Goal: Transaction & Acquisition: Download file/media

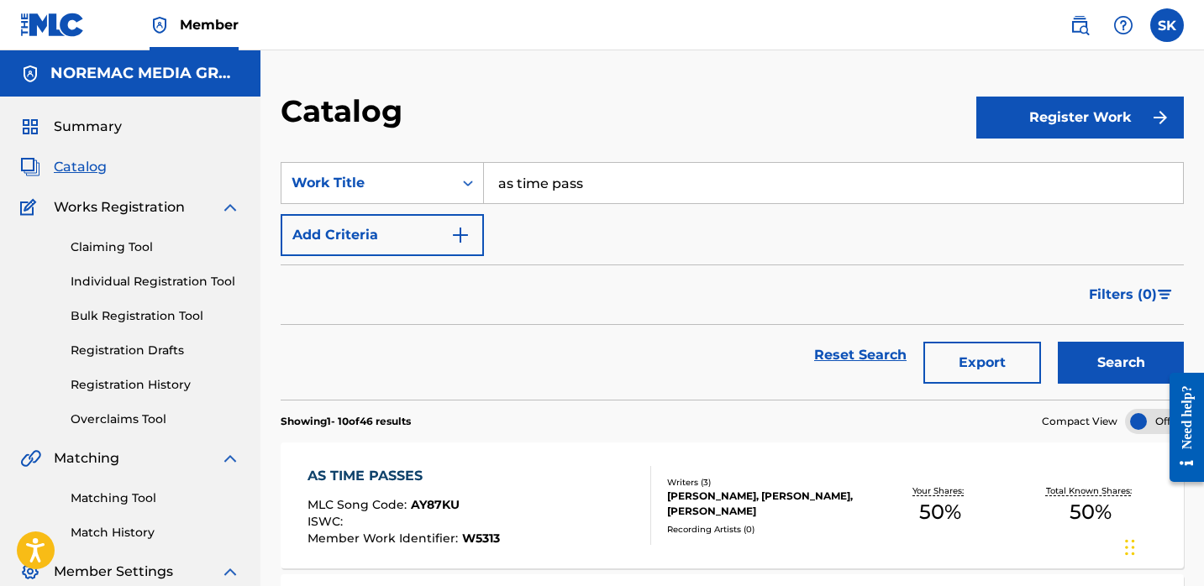
click at [82, 145] on div "Summary Catalog Works Registration Claiming Tool Individual Registration Tool B…" at bounding box center [130, 369] width 260 height 544
click at [84, 130] on span "Summary" at bounding box center [88, 127] width 68 height 20
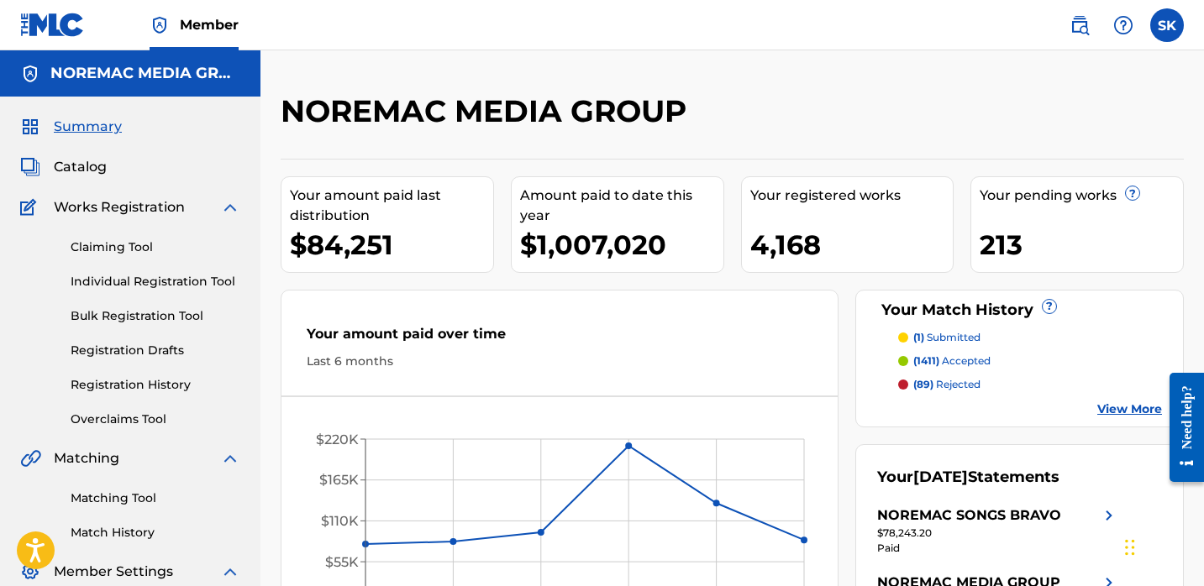
click at [91, 162] on span "Catalog" at bounding box center [80, 167] width 53 height 20
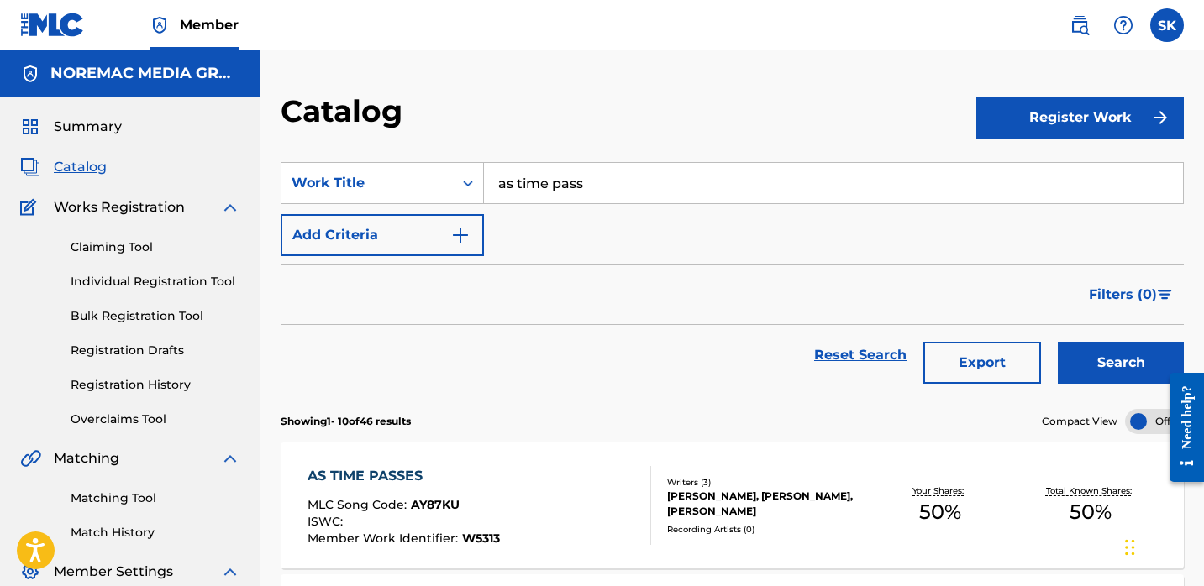
drag, startPoint x: 622, startPoint y: 144, endPoint x: 631, endPoint y: 139, distance: 9.8
click at [622, 144] on section "SearchWithCriteria31b42309-732a-4ad0-b948-38d2590ec979 Work Title as time pass …" at bounding box center [732, 271] width 903 height 258
click at [586, 190] on input "as time pass" at bounding box center [833, 183] width 699 height 40
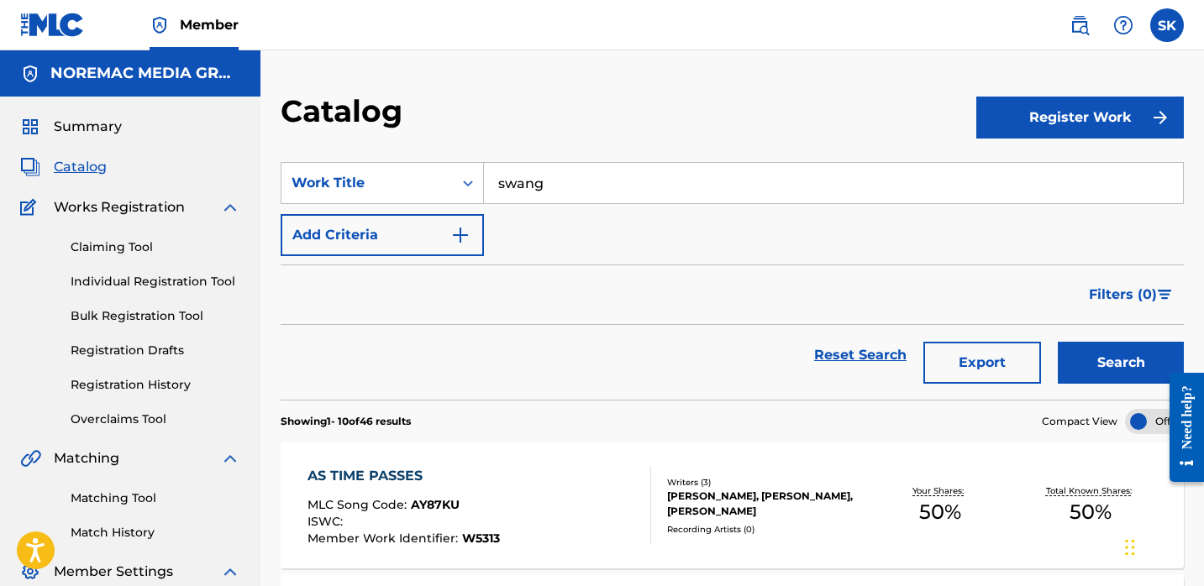
click at [1057, 342] on button "Search" at bounding box center [1120, 363] width 126 height 42
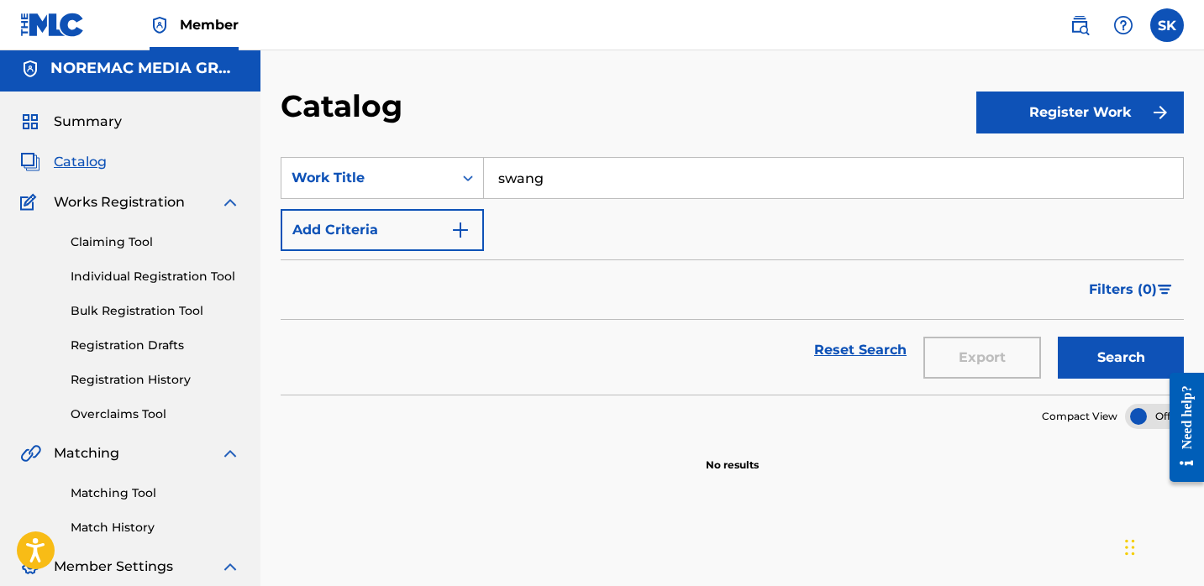
scroll to position [17, 0]
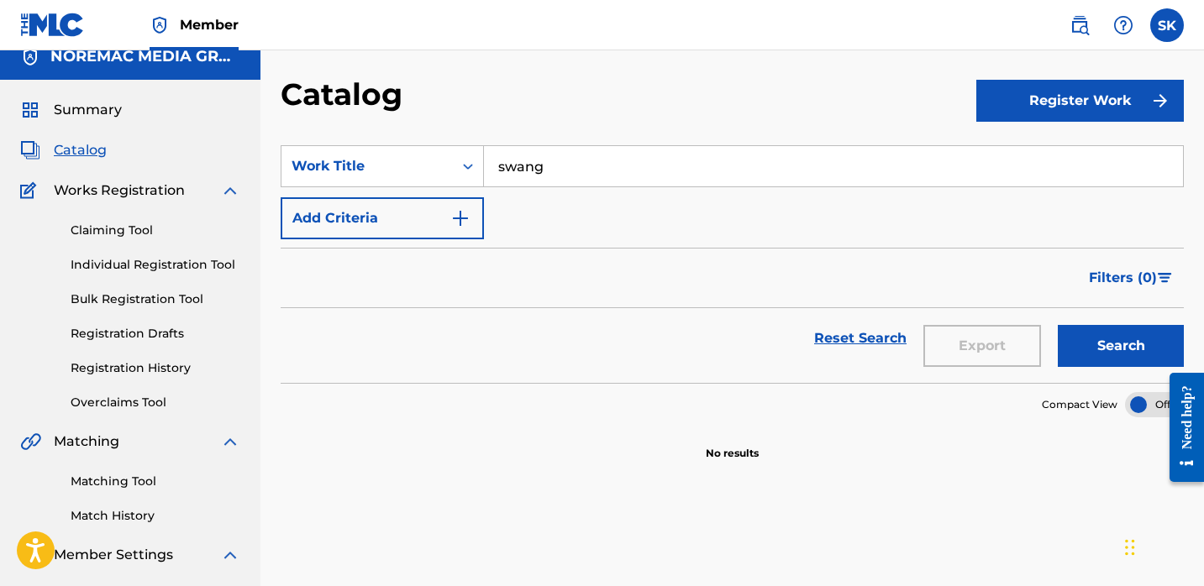
click at [586, 191] on div "SearchWithCriteria31b42309-732a-4ad0-b948-38d2590ec979 Work Title swang Add Cri…" at bounding box center [732, 192] width 903 height 94
click at [583, 170] on input "swang" at bounding box center [833, 166] width 699 height 40
click at [584, 169] on input "swang" at bounding box center [833, 166] width 699 height 40
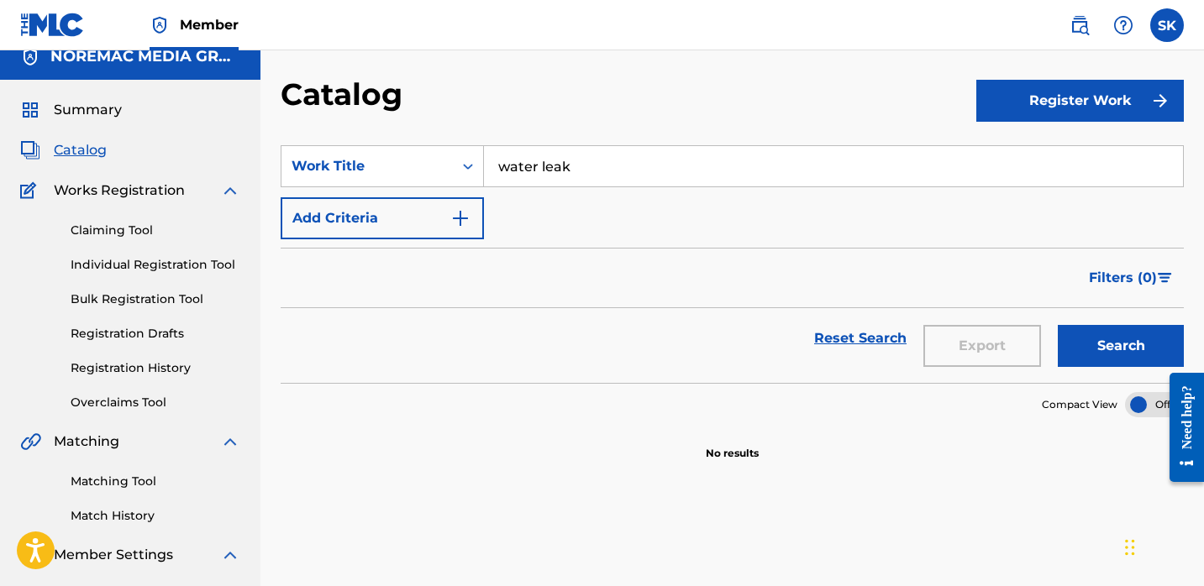
click at [1057, 325] on button "Search" at bounding box center [1120, 346] width 126 height 42
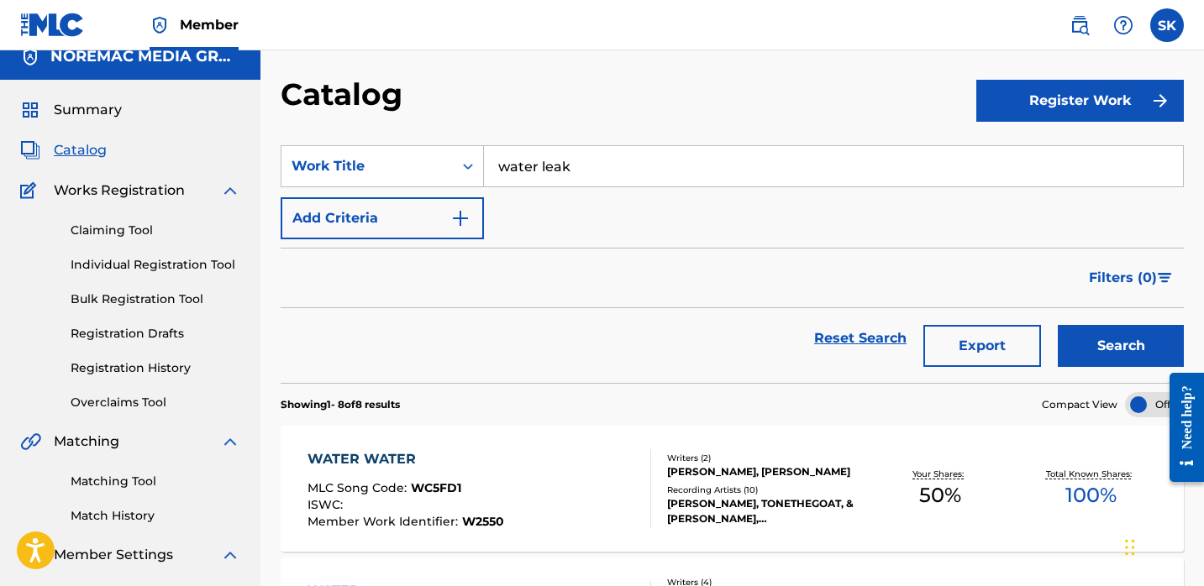
click at [585, 168] on input "water leak" at bounding box center [833, 166] width 699 height 40
click at [585, 169] on input "water leak" at bounding box center [833, 166] width 699 height 40
type input "snot walka"
click at [1057, 325] on button "Search" at bounding box center [1120, 346] width 126 height 42
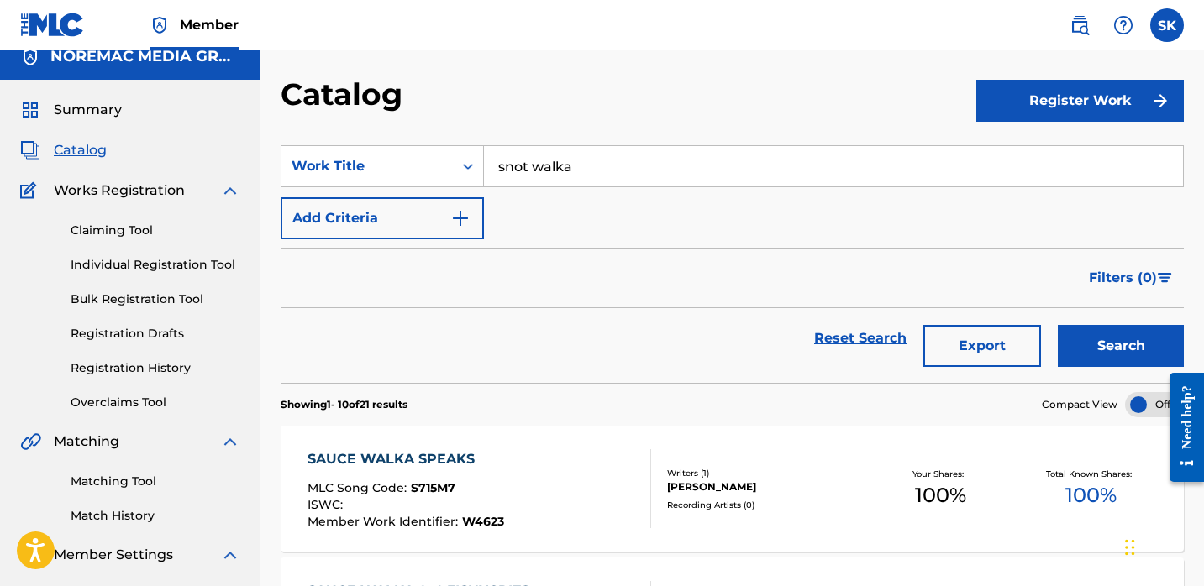
click at [130, 370] on link "Registration History" at bounding box center [156, 368] width 170 height 18
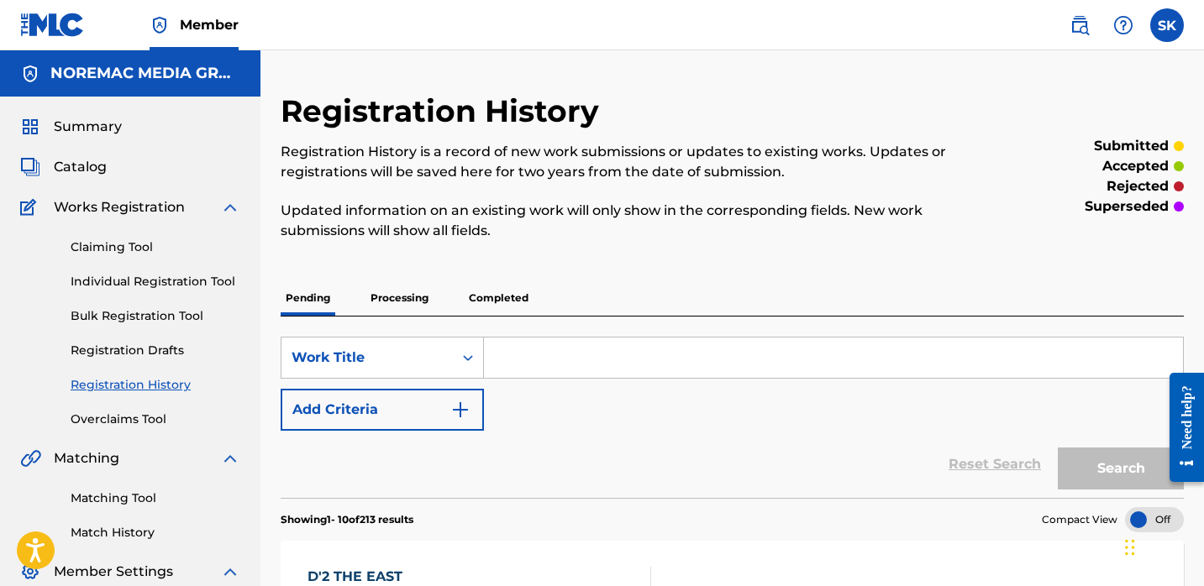
click at [519, 359] on input "Search Form" at bounding box center [833, 358] width 699 height 40
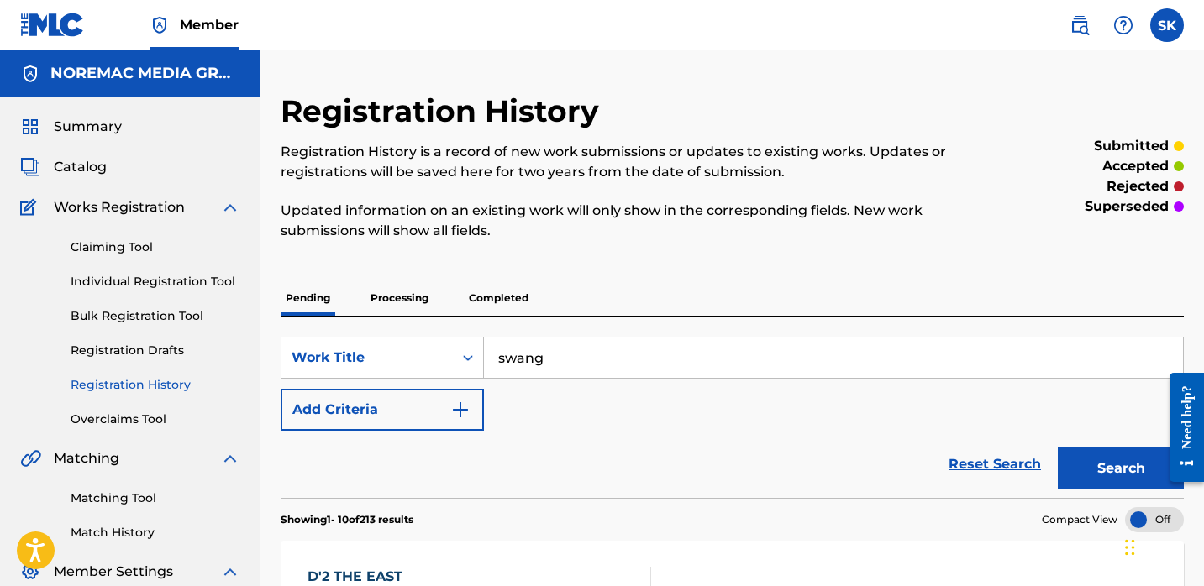
type input "swang"
click at [1057, 448] on button "Search" at bounding box center [1120, 469] width 126 height 42
click at [419, 301] on p "Processing" at bounding box center [399, 298] width 68 height 35
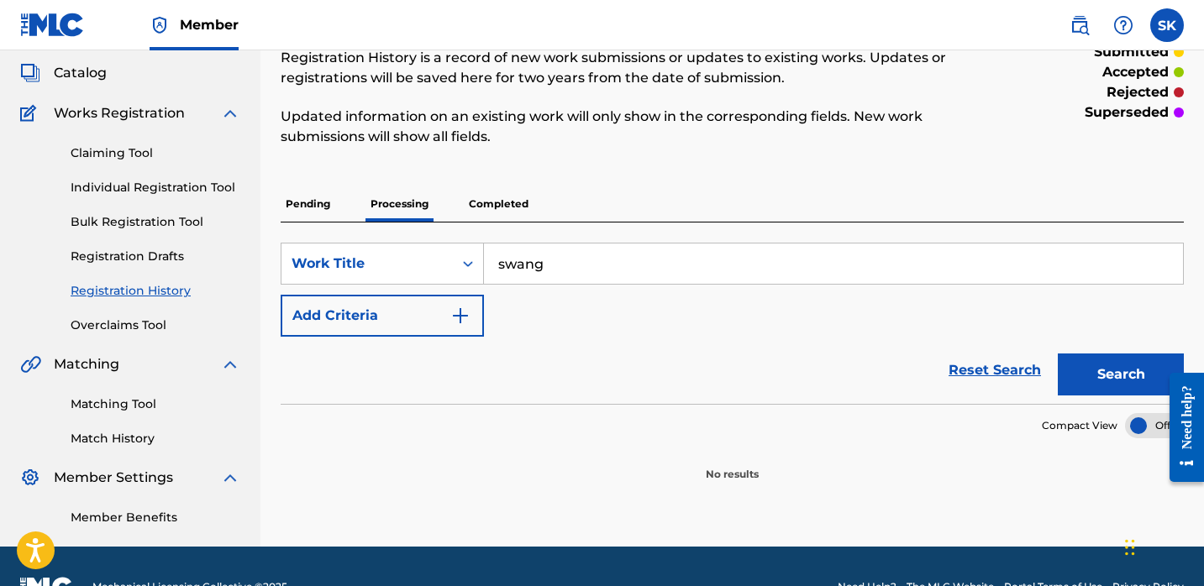
scroll to position [135, 0]
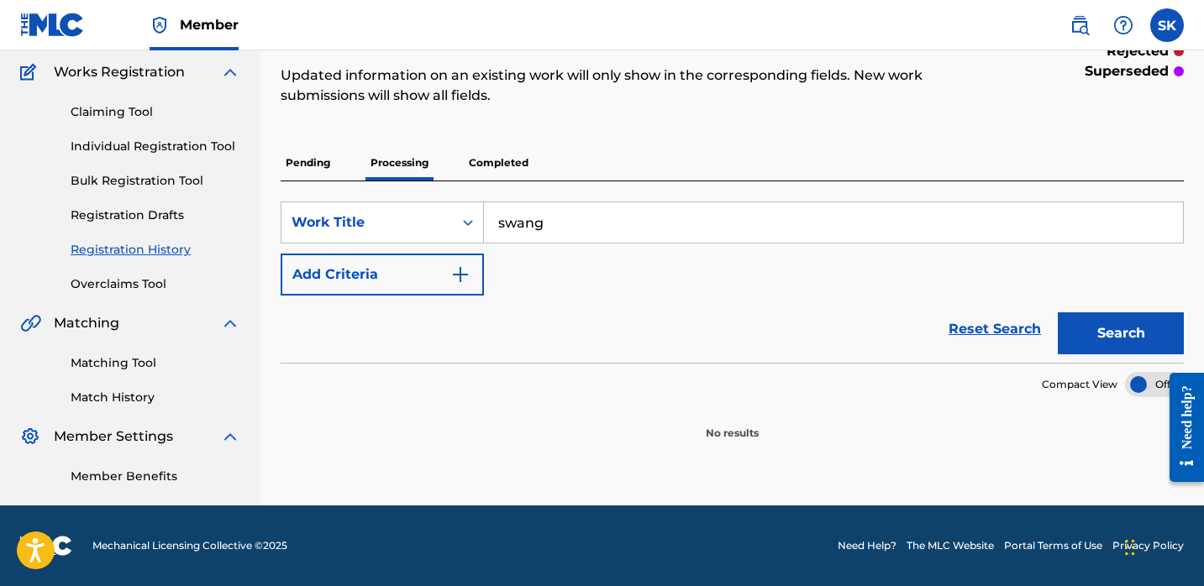
click at [506, 173] on p "Completed" at bounding box center [499, 162] width 70 height 35
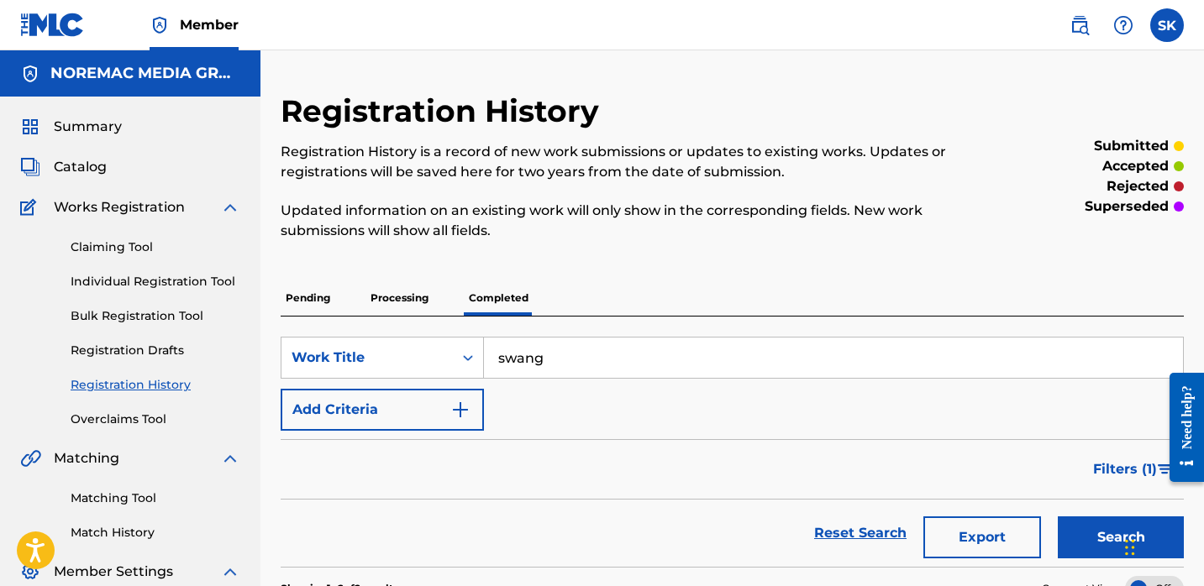
click at [681, 376] on input "swang" at bounding box center [833, 358] width 699 height 40
drag, startPoint x: 789, startPoint y: 386, endPoint x: 788, endPoint y: 395, distance: 9.3
click at [788, 387] on div "SearchWithCriteriaad414a29-34ab-4a40-b825-aa912abe7e5d Work Title swang Add Cri…" at bounding box center [732, 384] width 903 height 94
click at [696, 433] on form "SearchWithCriteriaad414a29-34ab-4a40-b825-aa912abe7e5d Work Title swang Add Cri…" at bounding box center [732, 452] width 903 height 230
click at [104, 158] on span "Catalog" at bounding box center [80, 167] width 53 height 20
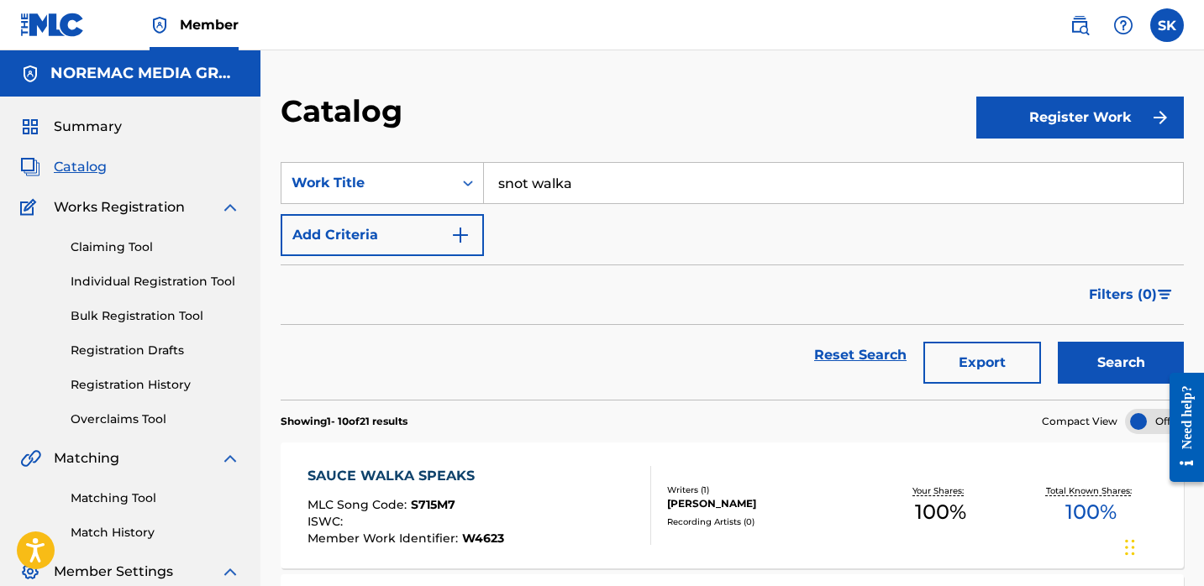
click at [106, 120] on span "Summary" at bounding box center [88, 127] width 68 height 20
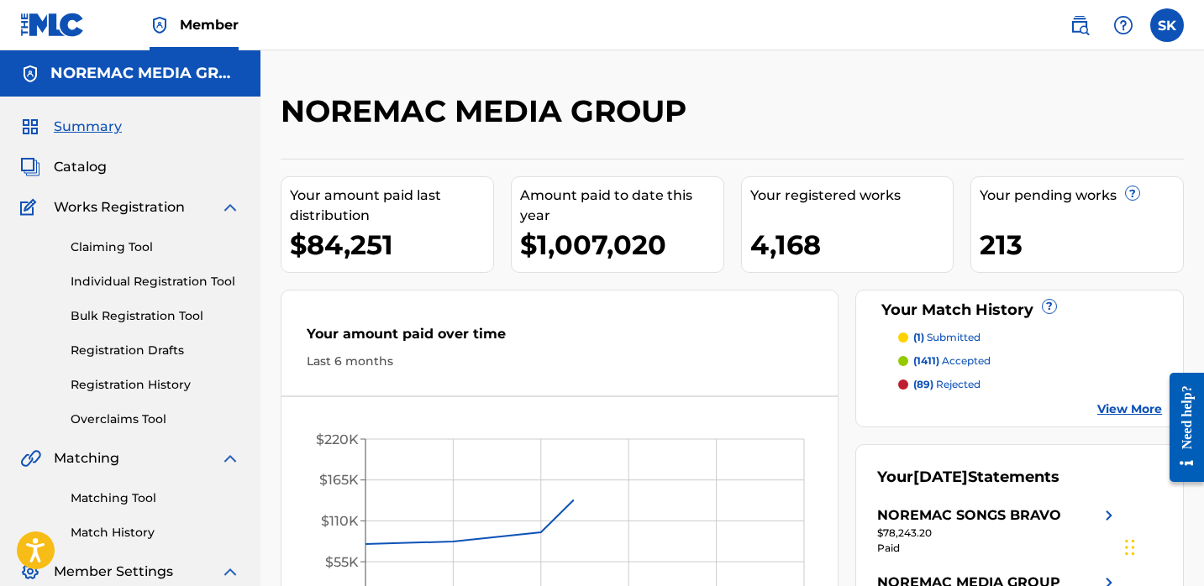
drag, startPoint x: 734, startPoint y: 133, endPoint x: 756, endPoint y: 146, distance: 25.6
click at [734, 133] on div "NOREMAC MEDIA GROUP" at bounding box center [628, 117] width 695 height 50
click at [115, 389] on link "Registration History" at bounding box center [156, 385] width 170 height 18
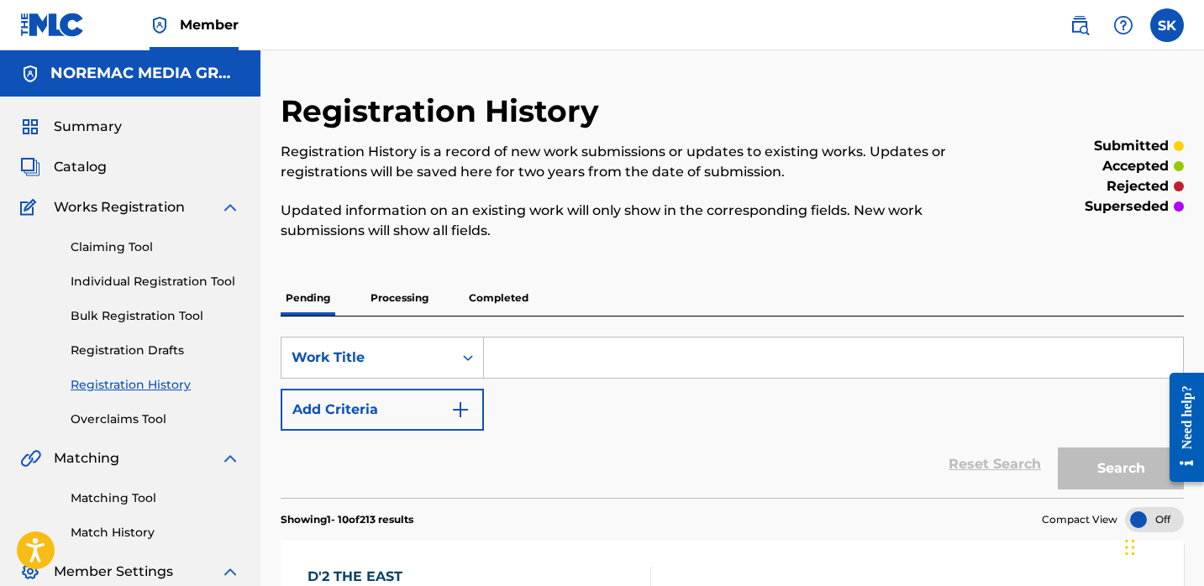
click at [499, 307] on p "Completed" at bounding box center [499, 298] width 70 height 35
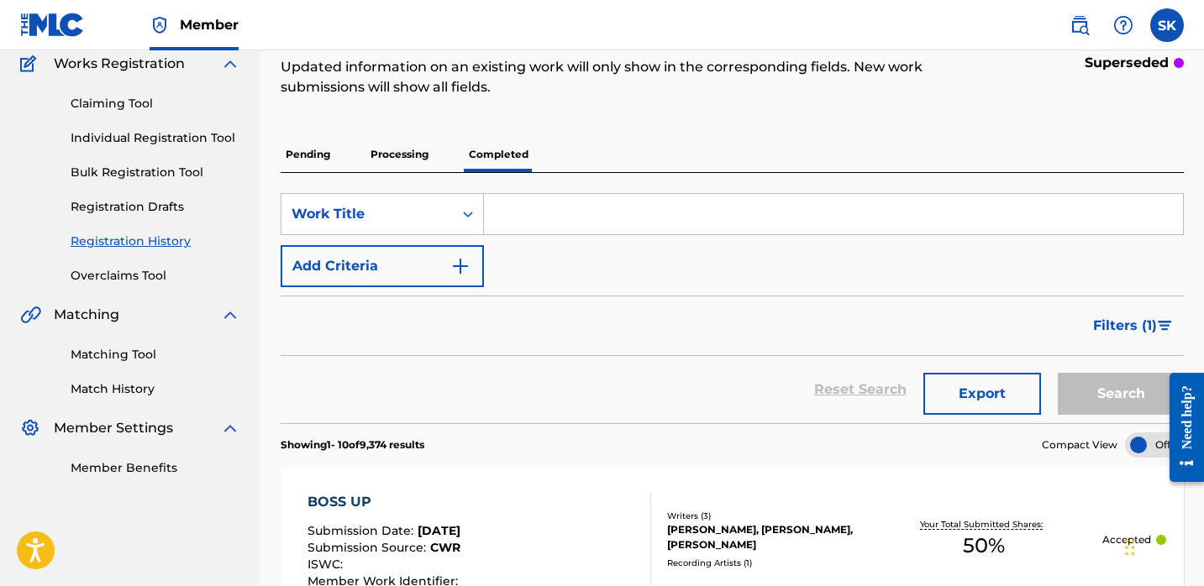
click at [1130, 323] on span "Filters ( 1 )" at bounding box center [1125, 326] width 64 height 20
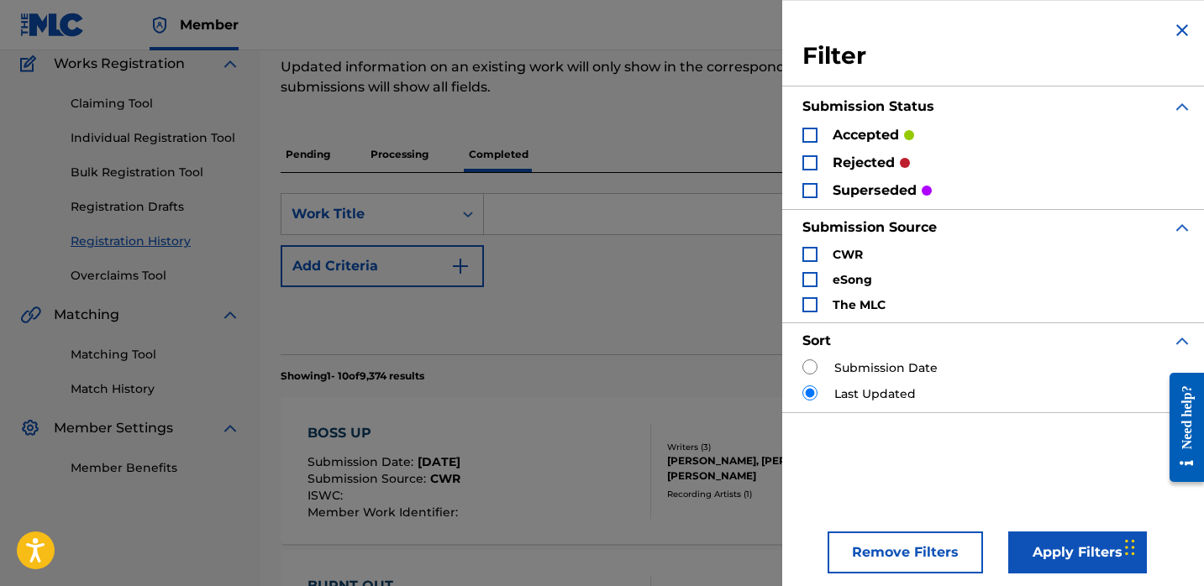
click at [856, 154] on p "rejected" at bounding box center [863, 163] width 62 height 20
click at [805, 158] on div "Search Form" at bounding box center [809, 162] width 15 height 15
click at [1070, 553] on button "Apply Filters" at bounding box center [1077, 553] width 139 height 42
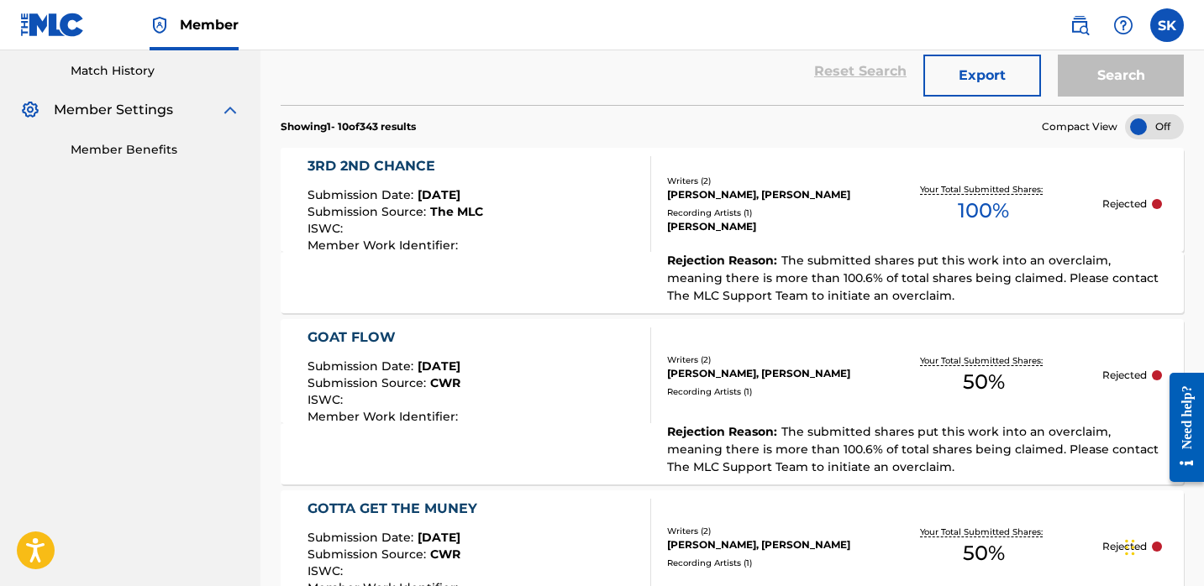
scroll to position [473, 0]
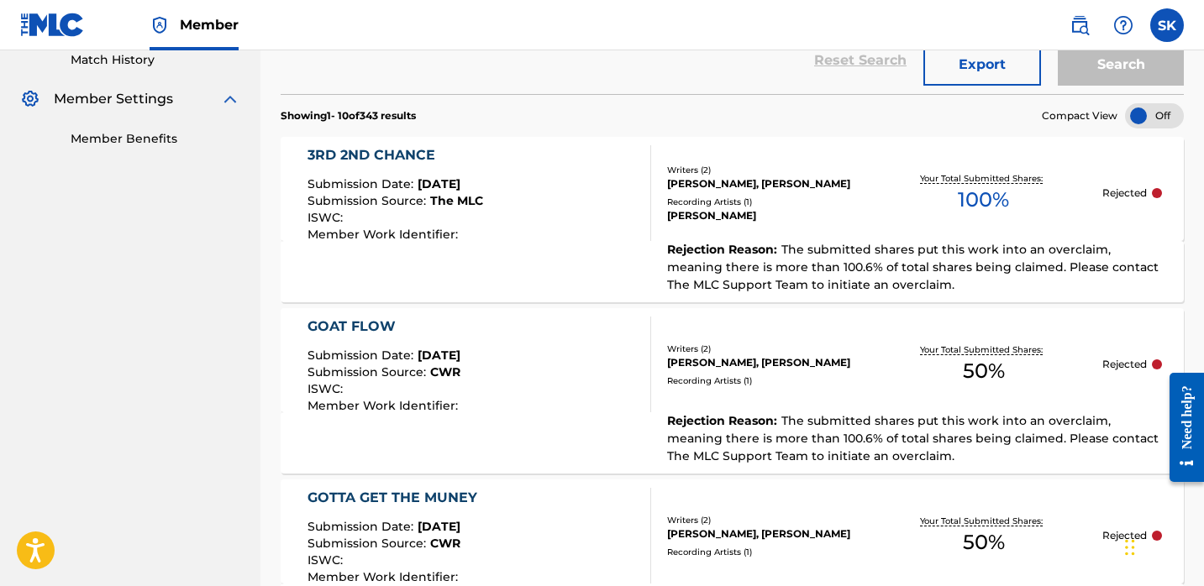
click at [549, 368] on div "GOAT FLOW Submission Date : [DATE] Submission Source : CWR ISWC : Member Work I…" at bounding box center [479, 365] width 344 height 96
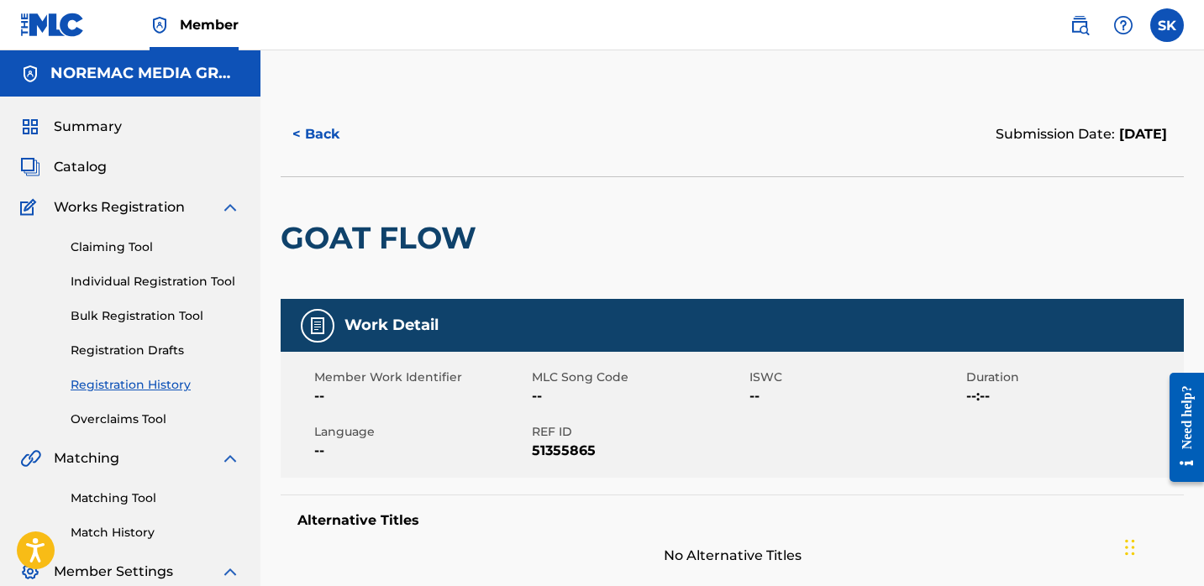
click at [323, 134] on button "< Back" at bounding box center [331, 134] width 101 height 42
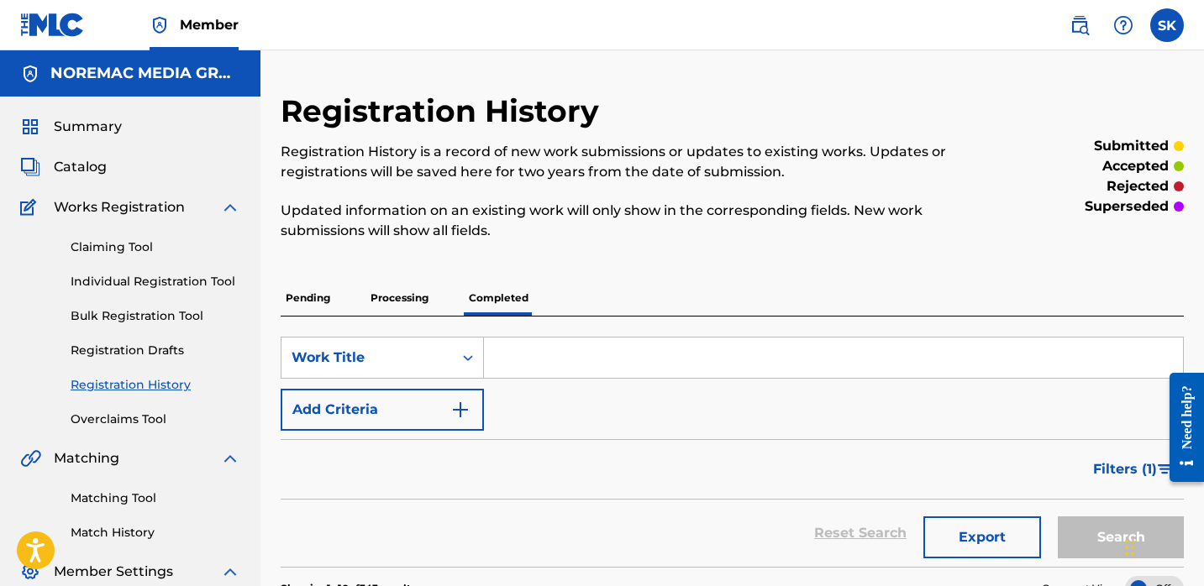
click at [81, 166] on span "Catalog" at bounding box center [80, 167] width 53 height 20
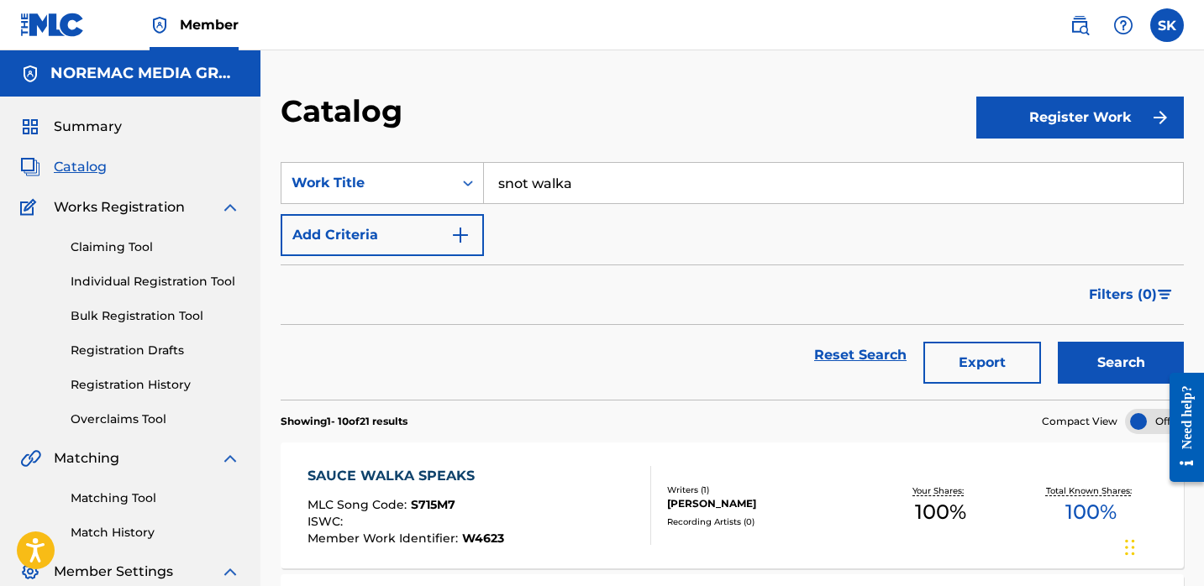
click at [601, 197] on input "snot walka" at bounding box center [833, 183] width 699 height 40
type input "goat flow"
click at [1057, 342] on button "Search" at bounding box center [1120, 363] width 126 height 42
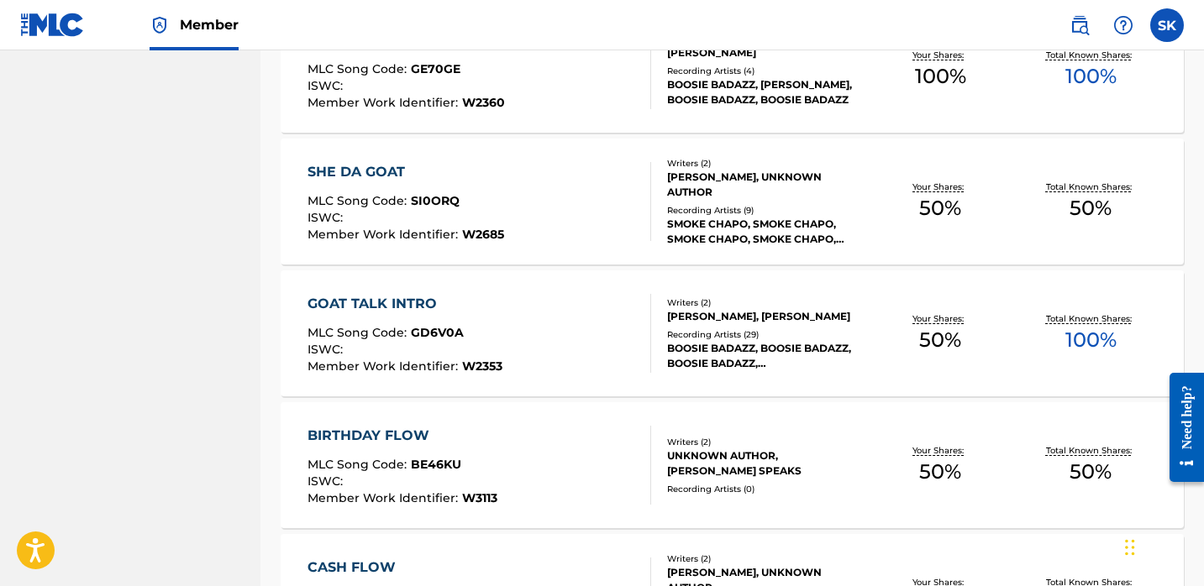
scroll to position [102, 0]
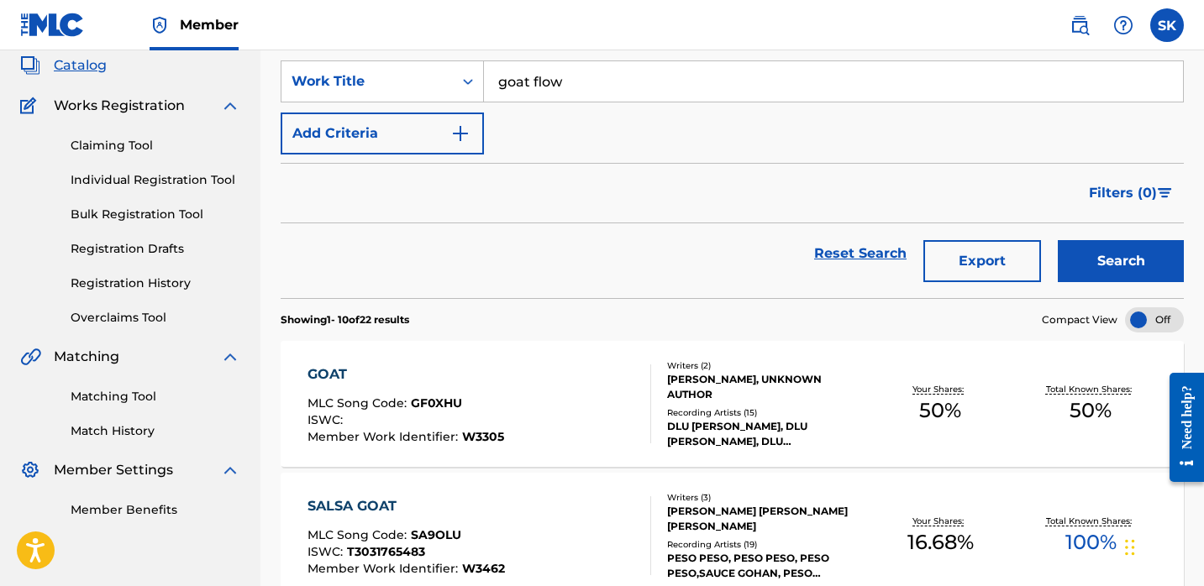
click at [126, 282] on link "Registration History" at bounding box center [156, 284] width 170 height 18
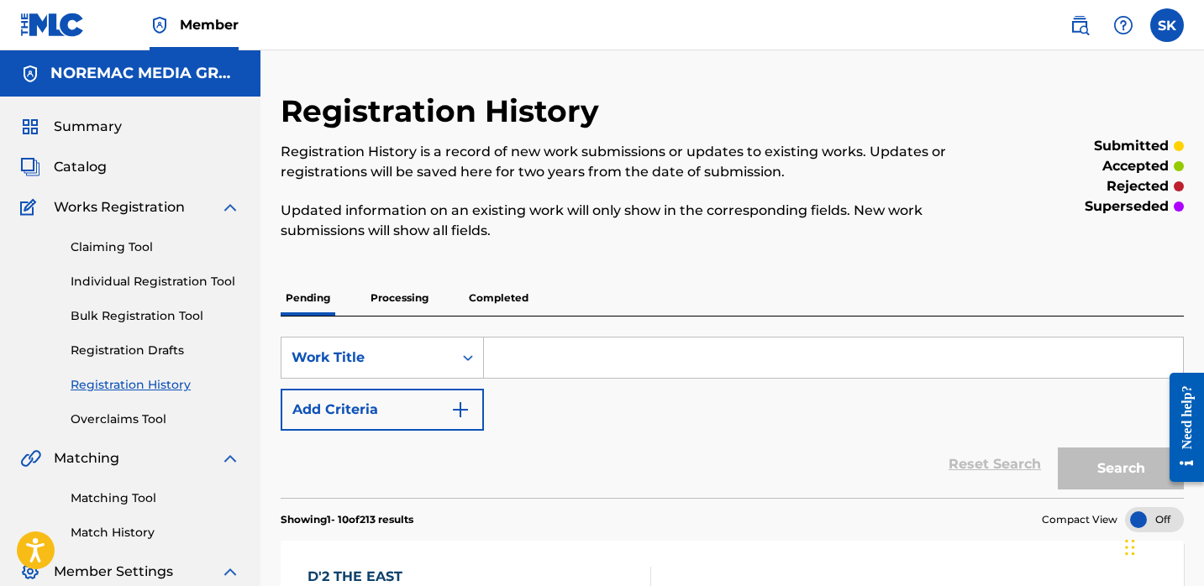
click at [479, 286] on p "Completed" at bounding box center [499, 298] width 70 height 35
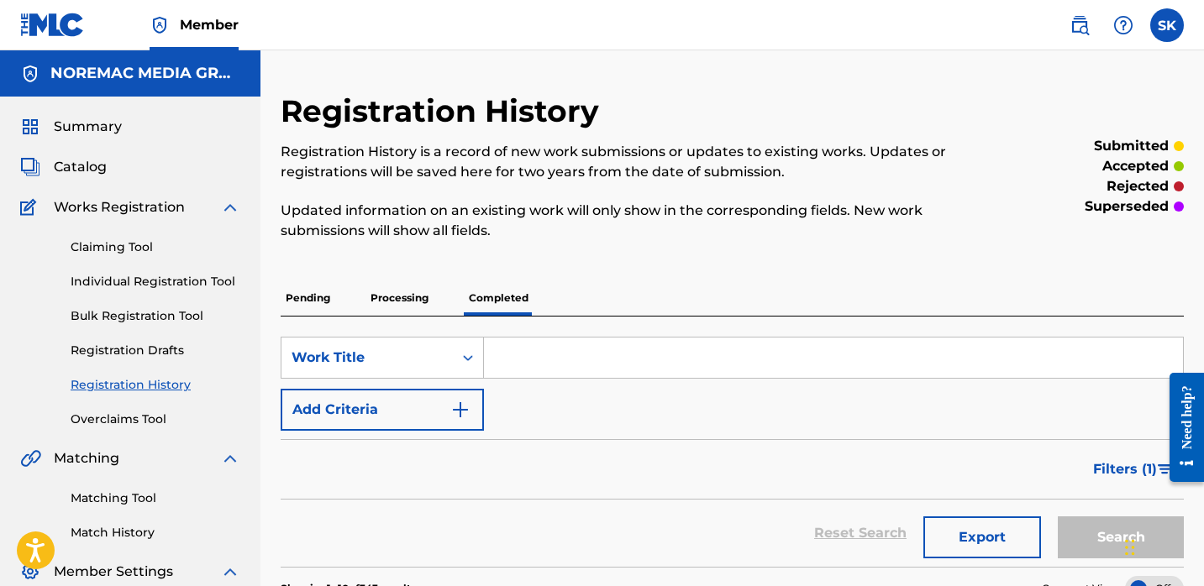
drag, startPoint x: 848, startPoint y: 249, endPoint x: 812, endPoint y: 275, distance: 44.5
click at [848, 249] on div "Registration History Registration History is a record of new work submissions o…" at bounding box center [628, 176] width 695 height 168
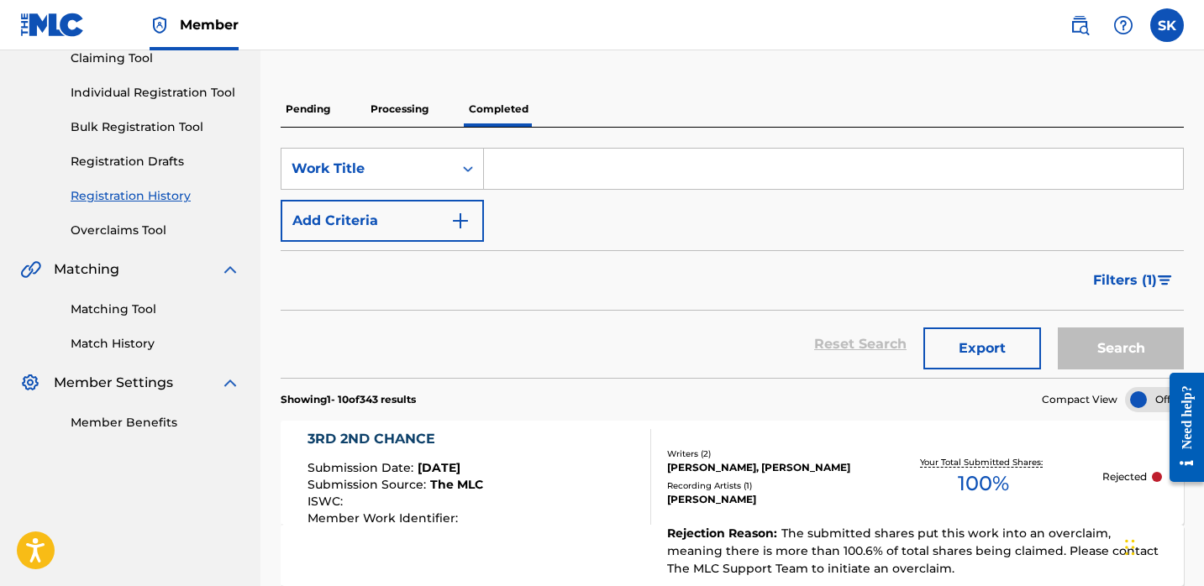
scroll to position [333, 0]
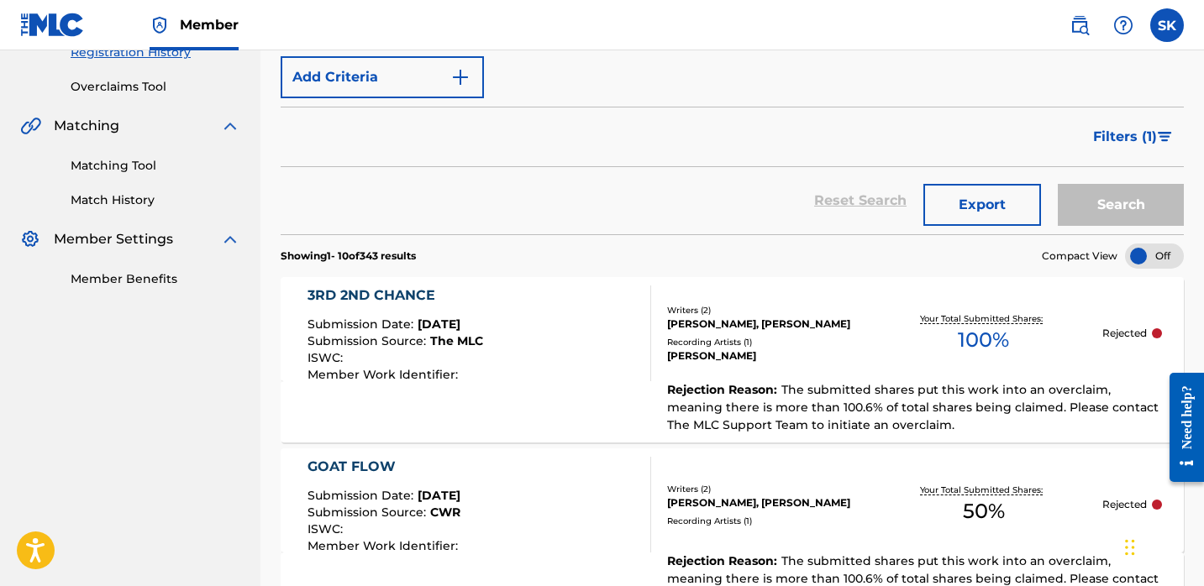
click at [1128, 133] on span "Filters ( 1 )" at bounding box center [1125, 137] width 64 height 20
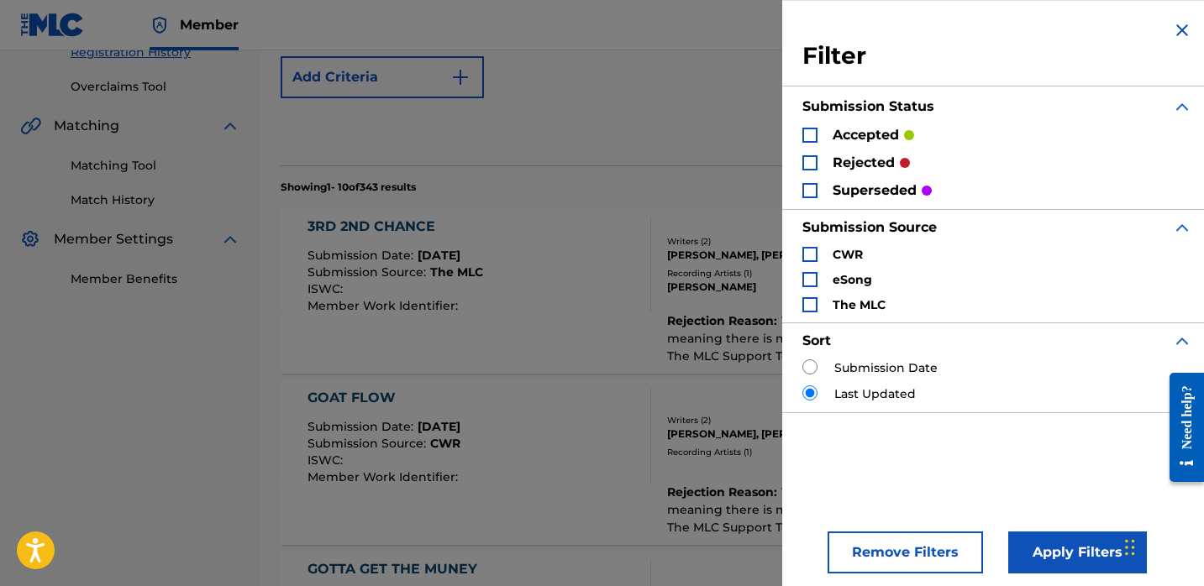
click at [868, 168] on p "rejected" at bounding box center [863, 163] width 62 height 20
click at [858, 162] on p "rejected" at bounding box center [863, 163] width 62 height 20
click at [809, 163] on div "Search Form" at bounding box center [809, 162] width 15 height 15
click at [1058, 542] on button "Apply Filters" at bounding box center [1077, 553] width 139 height 42
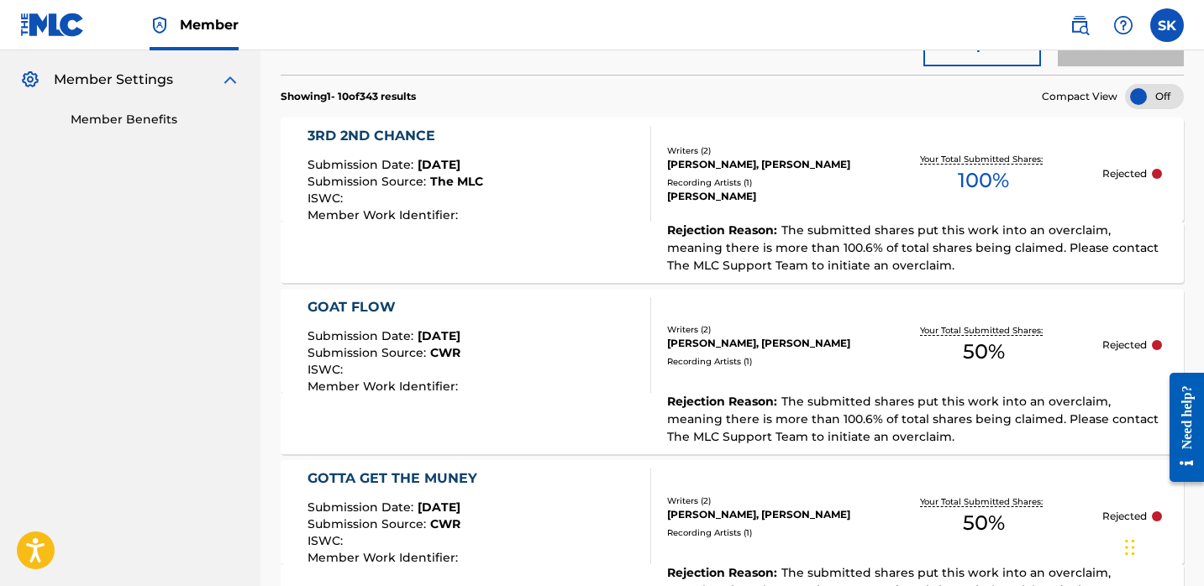
scroll to position [522, 0]
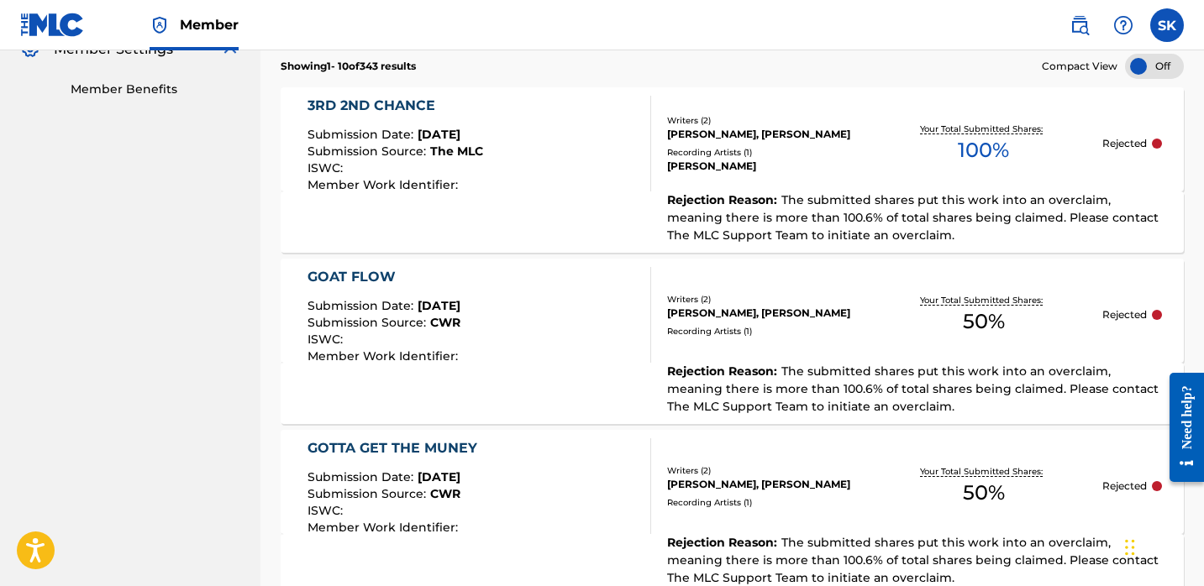
click at [596, 345] on div "GOAT FLOW Submission Date : [DATE] Submission Source : CWR ISWC : Member Work I…" at bounding box center [479, 315] width 344 height 96
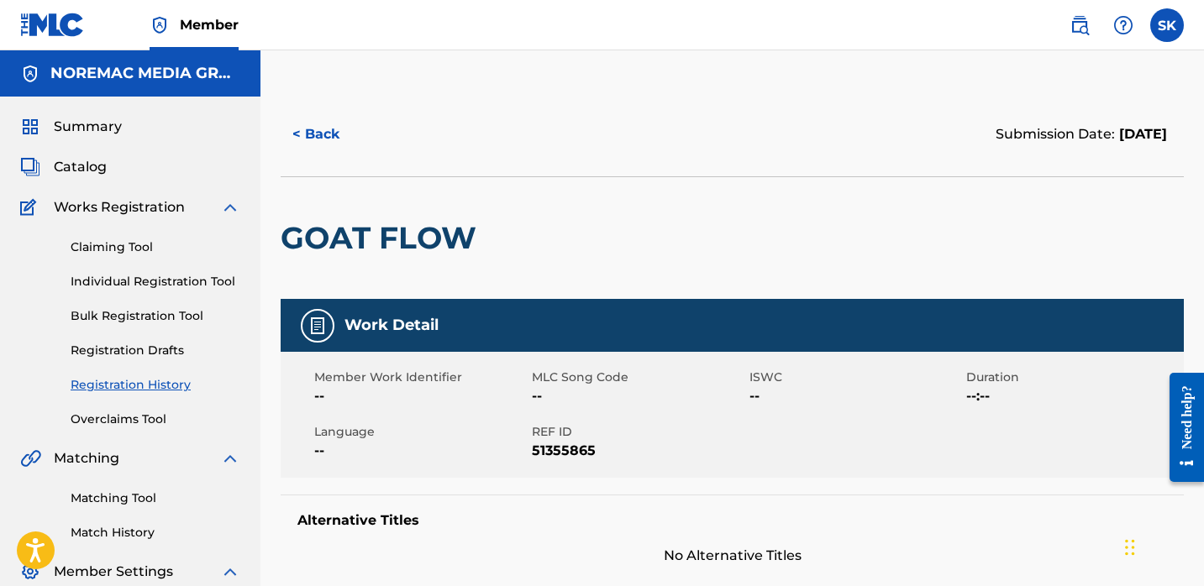
click at [333, 134] on button "< Back" at bounding box center [331, 134] width 101 height 42
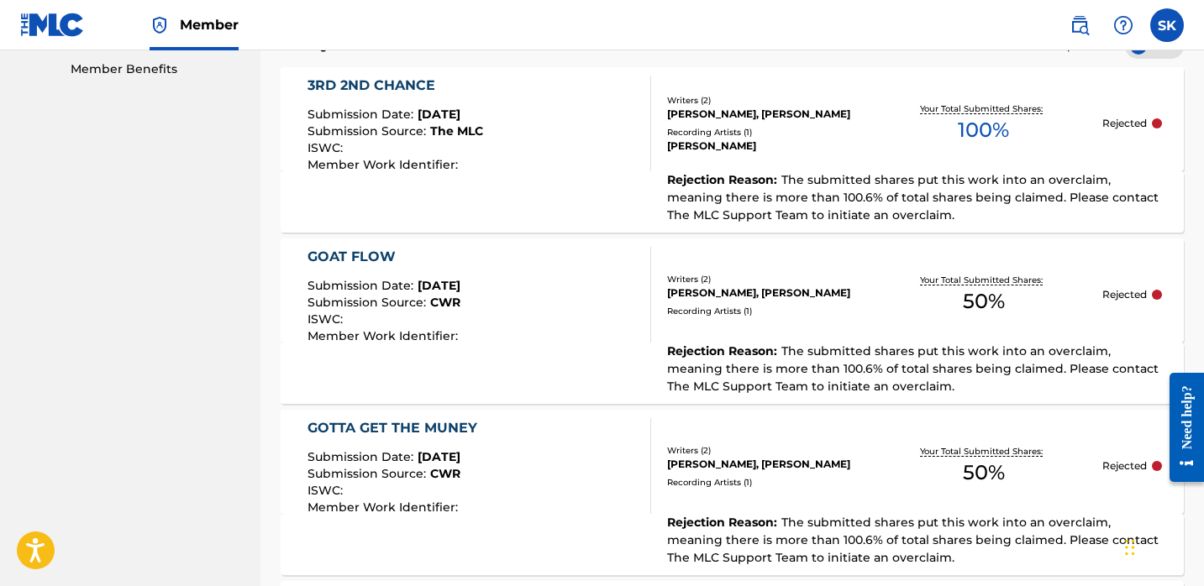
scroll to position [543, 0]
click at [622, 165] on div "3RD 2ND CHANCE Submission Date : [DATE] Submission Source : The MLC ISWC : Memb…" at bounding box center [479, 123] width 344 height 96
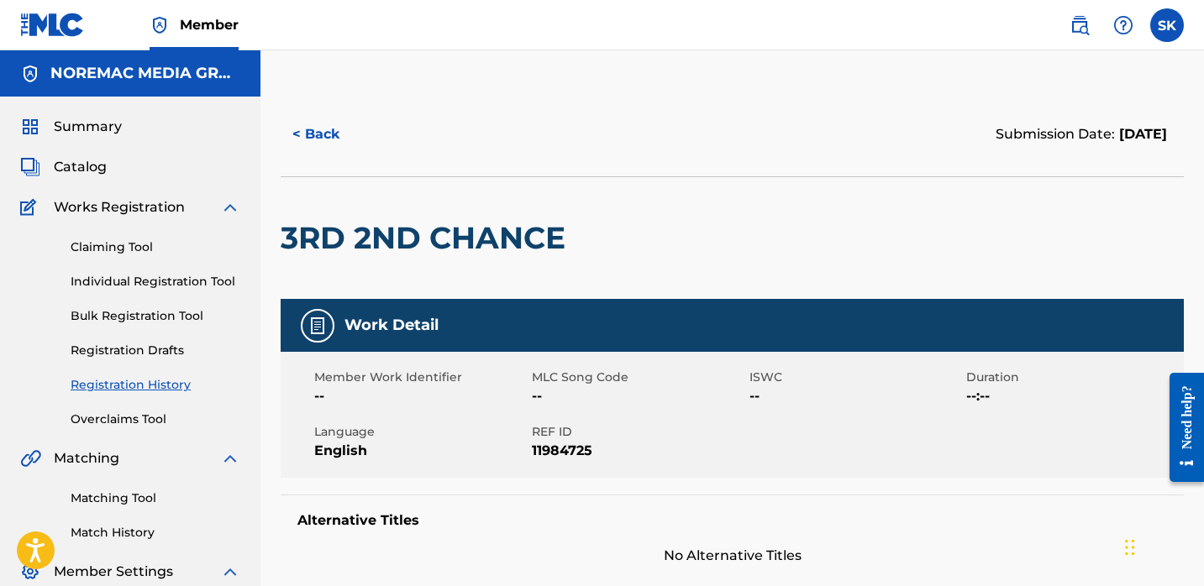
click at [306, 133] on button "< Back" at bounding box center [331, 134] width 101 height 42
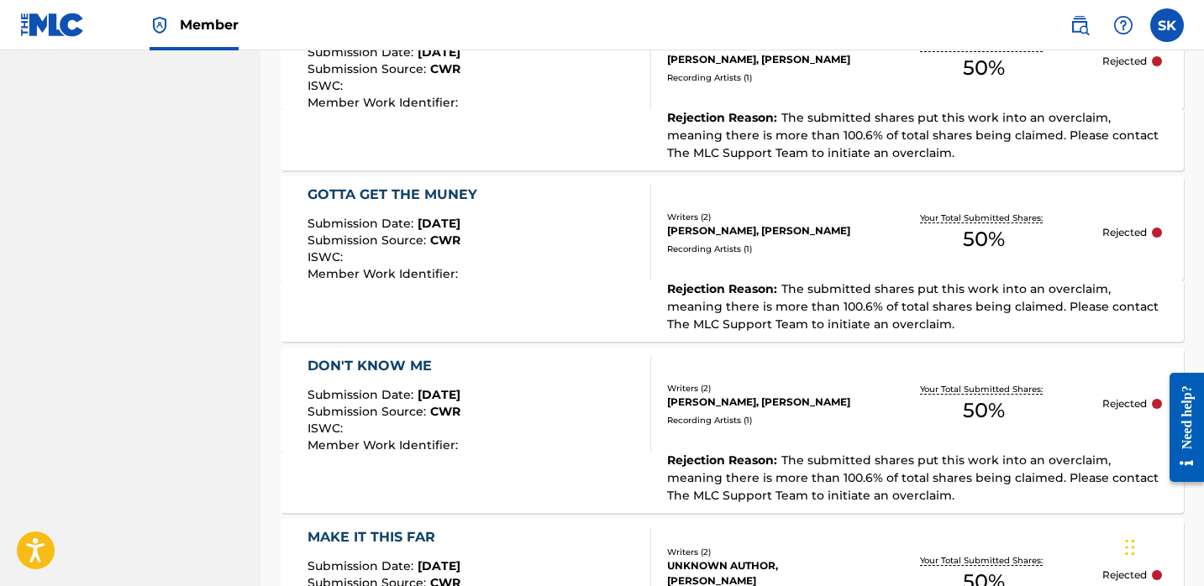
scroll to position [642, 0]
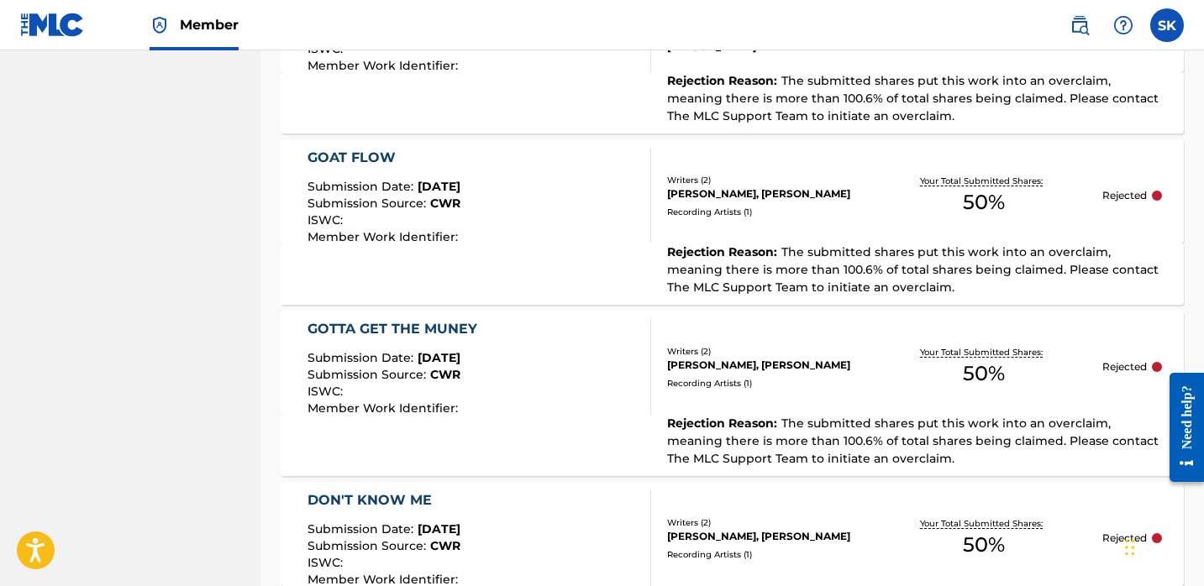
click at [539, 220] on div "GOAT FLOW Submission Date : [DATE] Submission Source : CWR ISWC : Member Work I…" at bounding box center [479, 196] width 344 height 96
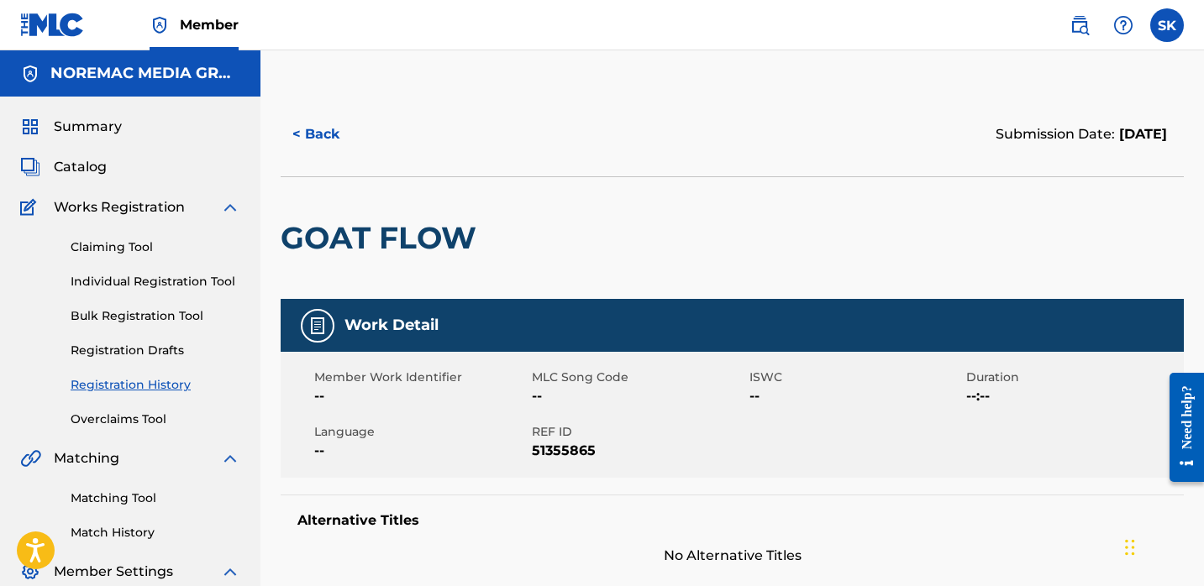
click at [564, 447] on span "51355865" at bounding box center [638, 451] width 213 height 20
copy span "51355865"
click at [362, 144] on button "< Back" at bounding box center [331, 134] width 101 height 42
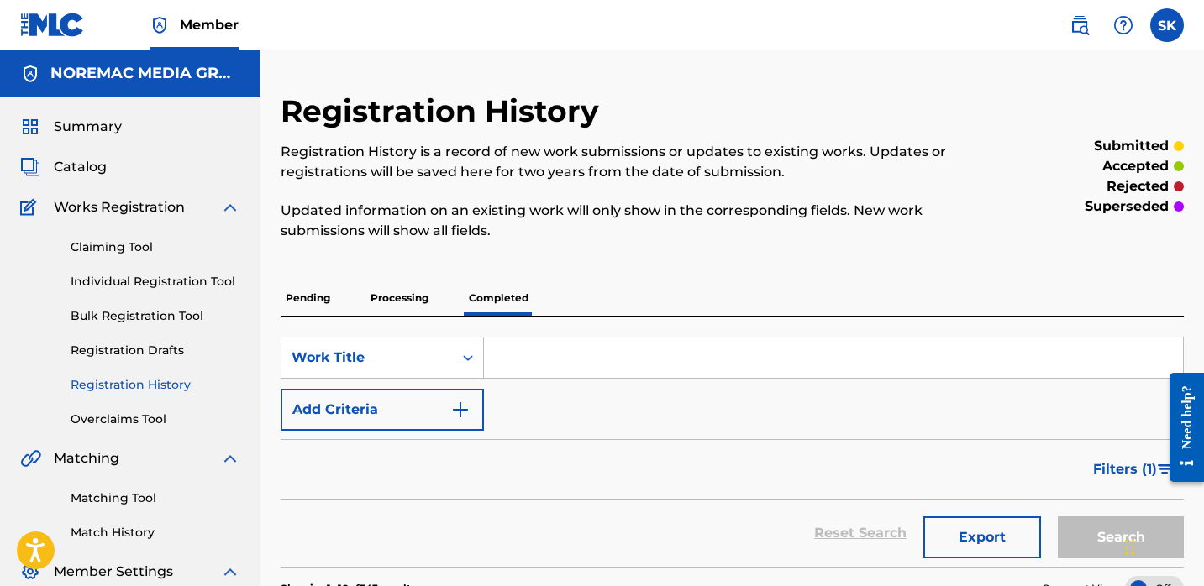
scroll to position [642, 0]
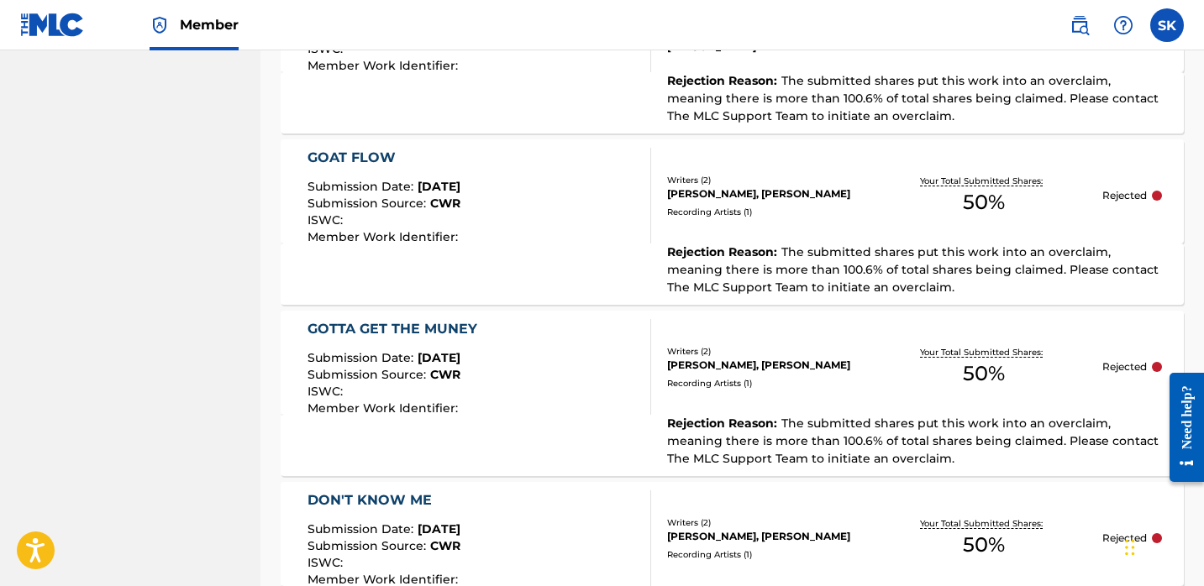
click at [525, 391] on div "GOTTA GET THE MUNEY Submission Date : [DATE] Submission Source : CWR ISWC : Mem…" at bounding box center [479, 367] width 344 height 96
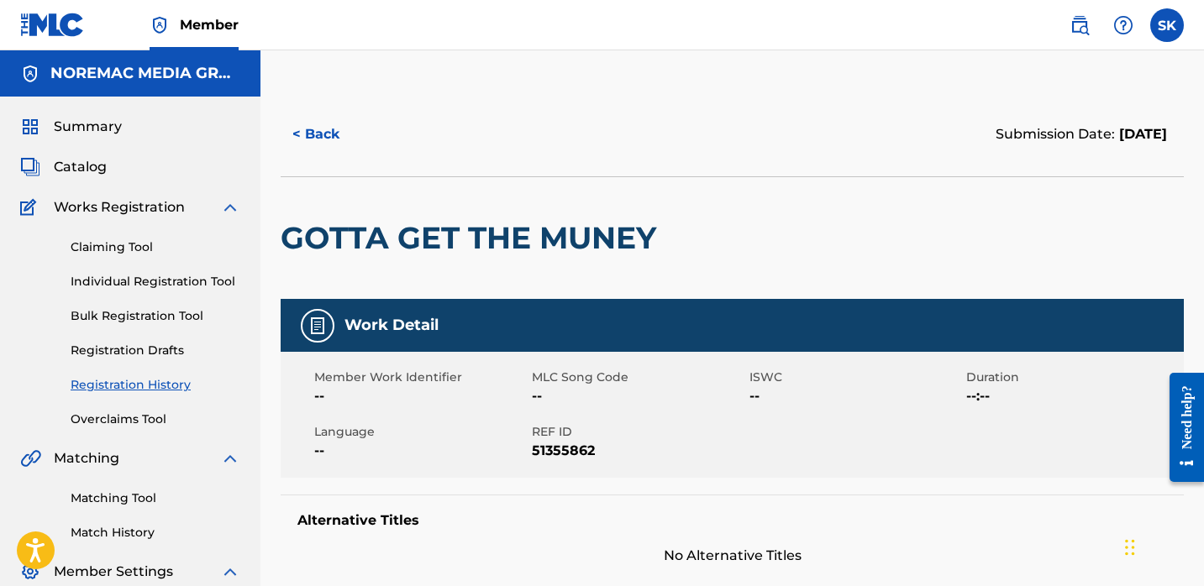
click at [548, 449] on span "51355862" at bounding box center [638, 451] width 213 height 20
copy span "51355862"
click at [329, 139] on button "< Back" at bounding box center [331, 134] width 101 height 42
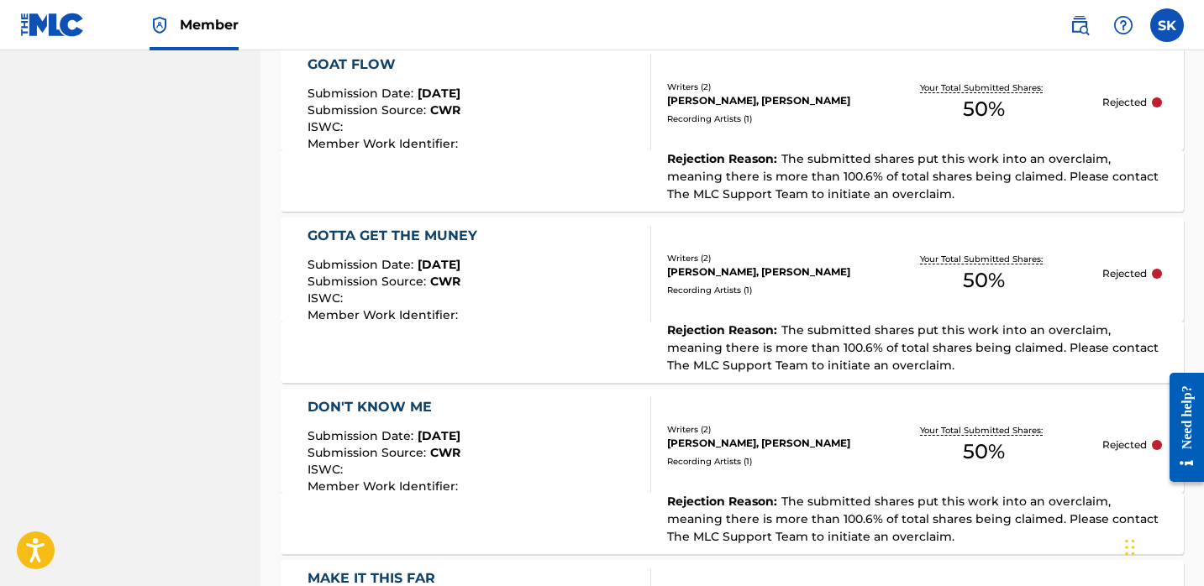
scroll to position [751, 0]
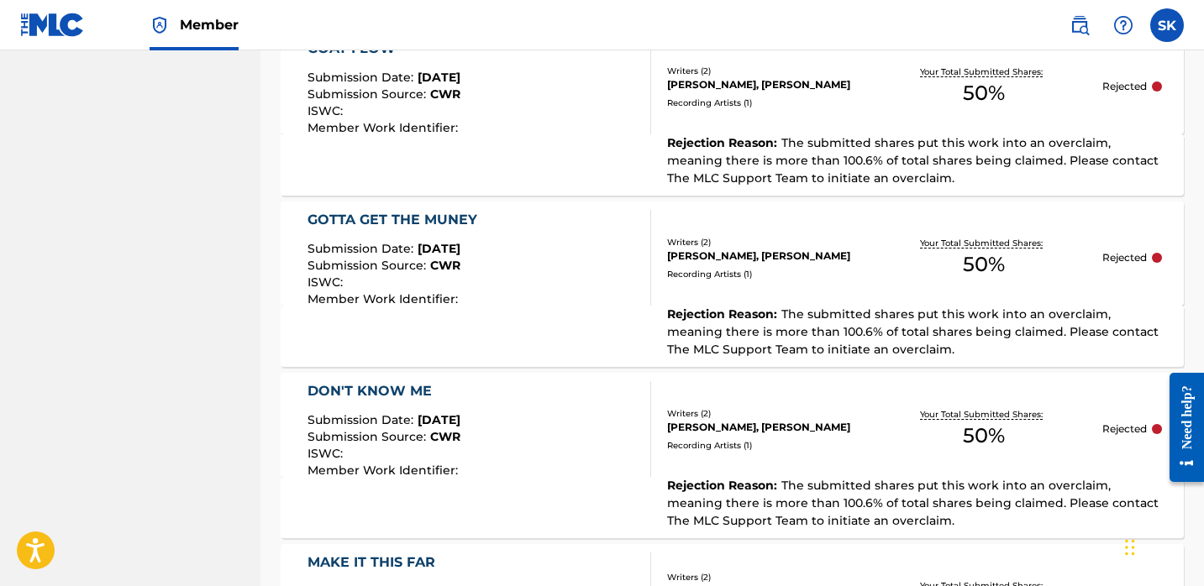
click at [454, 396] on div "DON'T KNOW ME" at bounding box center [384, 391] width 155 height 20
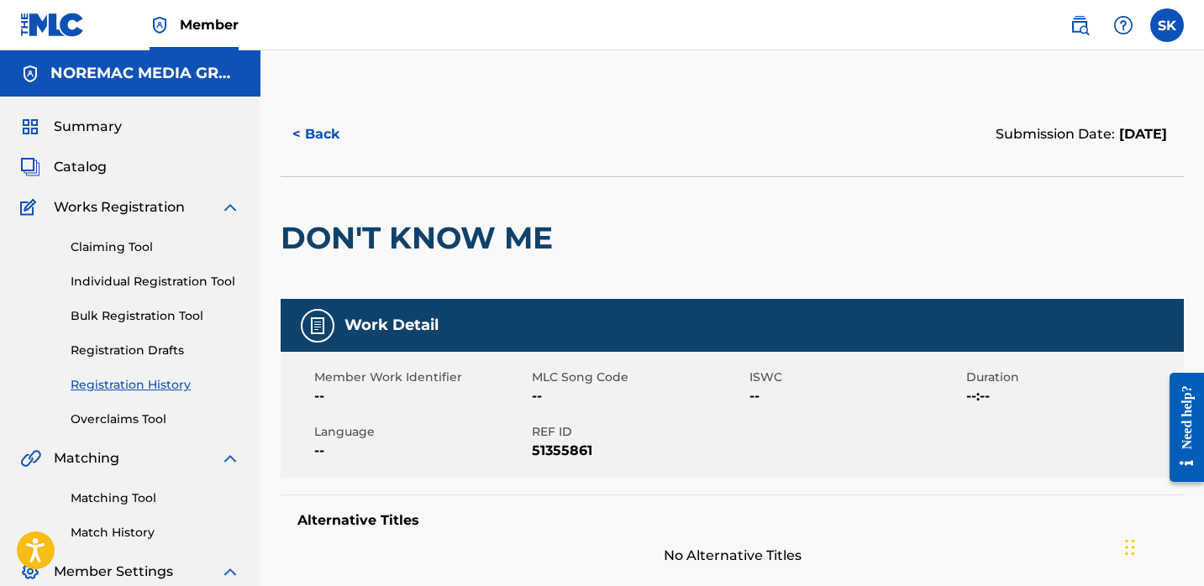
click at [561, 446] on span "51355861" at bounding box center [638, 451] width 213 height 20
copy span "51355861"
click at [314, 136] on button "< Back" at bounding box center [331, 134] width 101 height 42
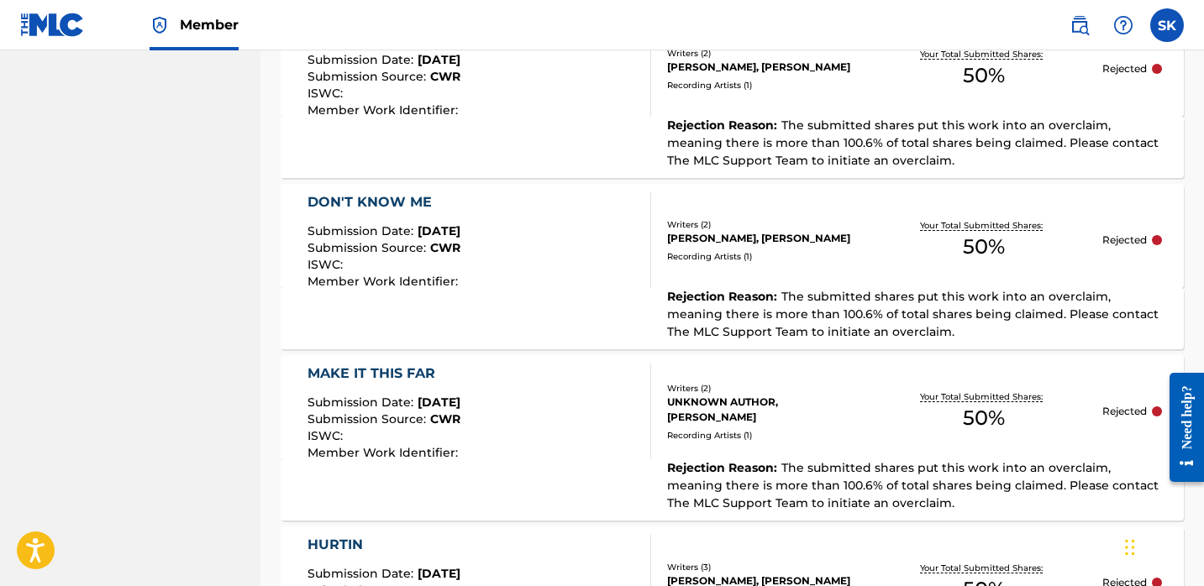
scroll to position [957, 0]
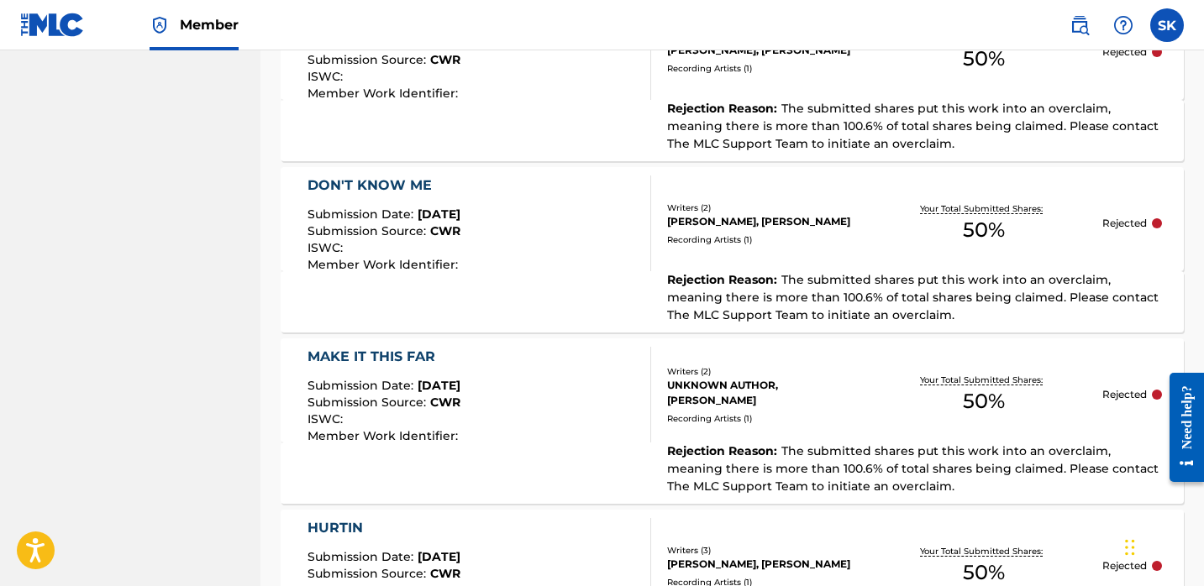
click at [569, 415] on div "MAKE IT THIS FAR Submission Date : [DATE] Submission Source : CWR ISWC : Member…" at bounding box center [479, 395] width 344 height 96
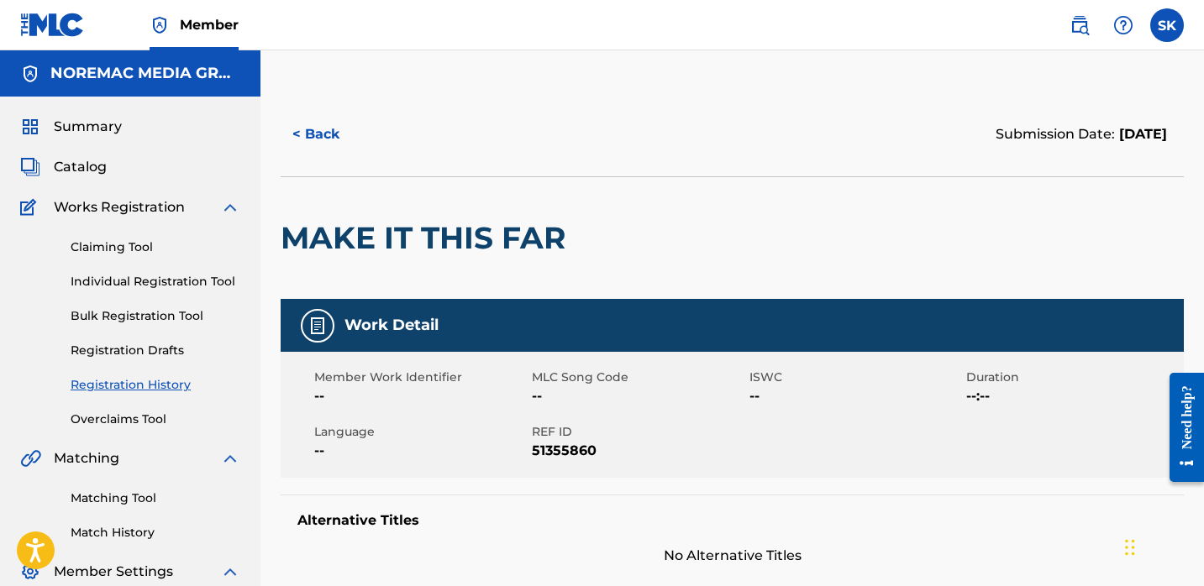
click at [561, 455] on span "51355860" at bounding box center [638, 451] width 213 height 20
copy span "51355860"
click at [339, 134] on button "< Back" at bounding box center [331, 134] width 101 height 42
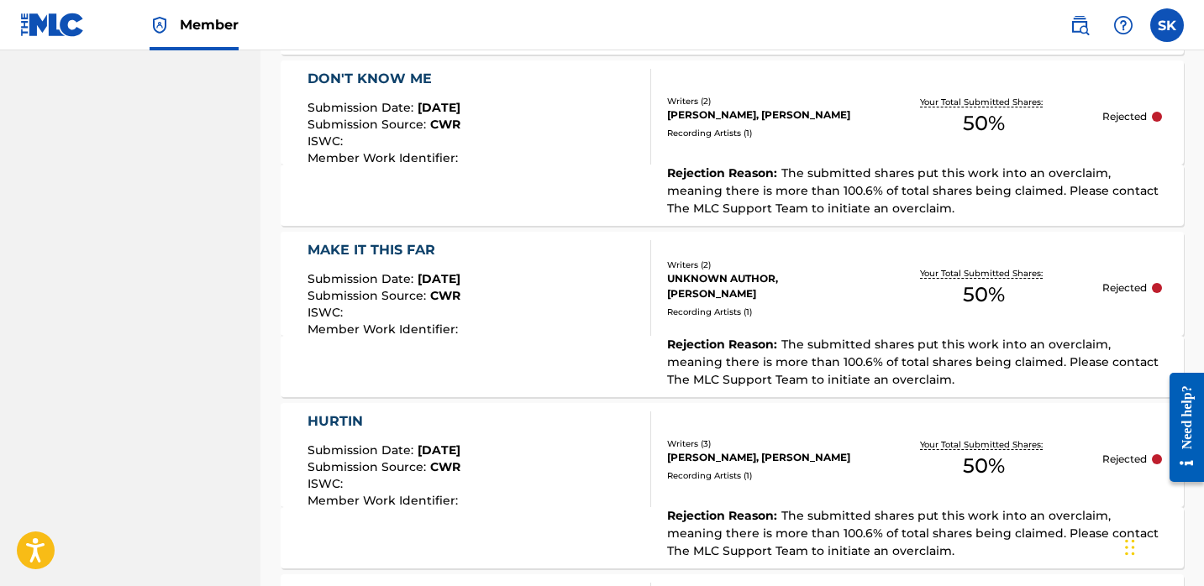
scroll to position [1262, 0]
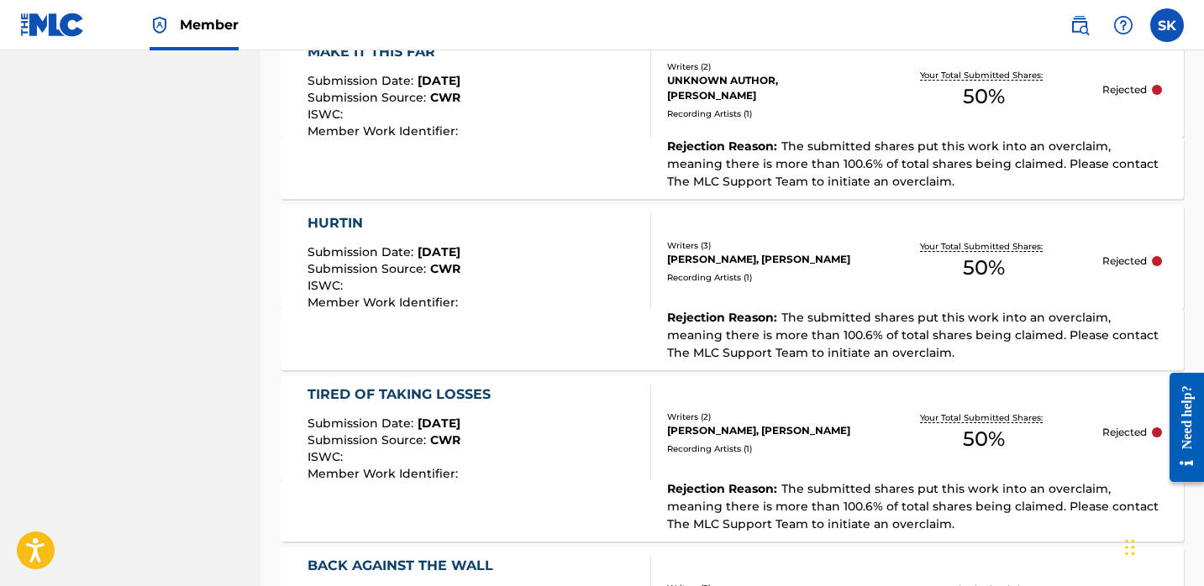
click at [550, 306] on div "HURTIN Submission Date : [DATE] Submission Source : CWR ISWC : Member Work Iden…" at bounding box center [479, 261] width 344 height 96
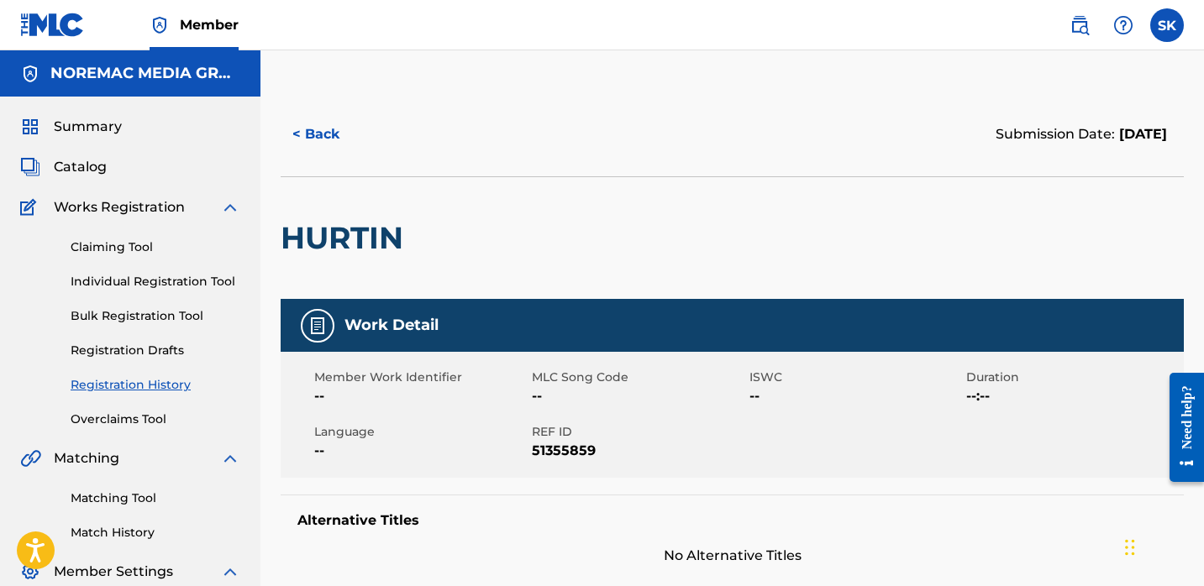
click at [564, 454] on span "51355859" at bounding box center [638, 451] width 213 height 20
click at [566, 454] on span "51355859" at bounding box center [638, 451] width 213 height 20
copy span "51355859"
click at [334, 125] on button "< Back" at bounding box center [331, 134] width 101 height 42
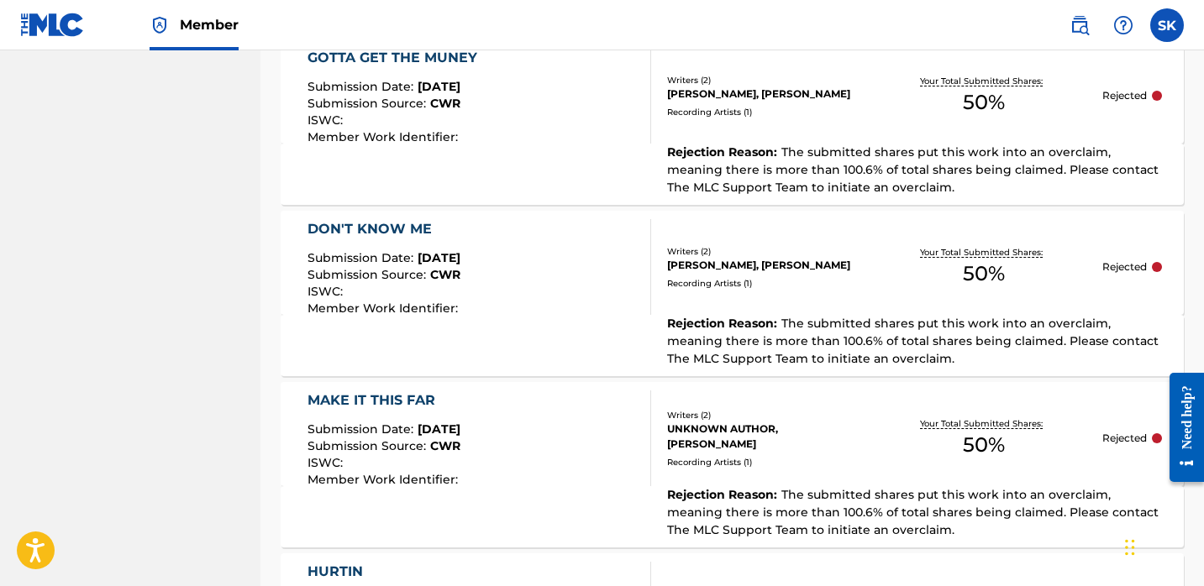
scroll to position [217, 0]
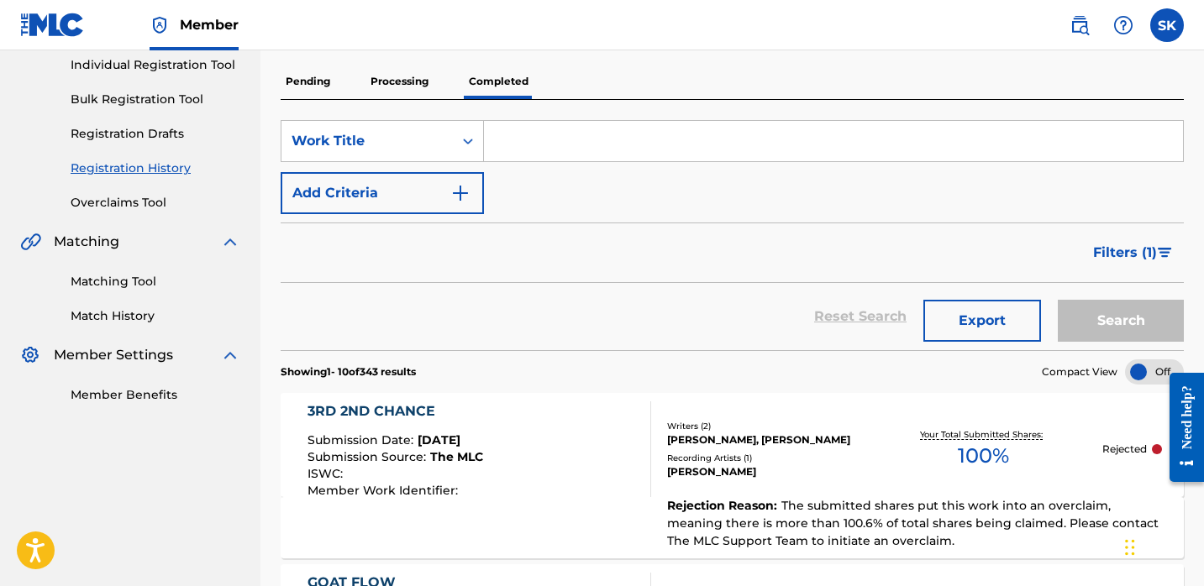
click at [989, 328] on button "Export" at bounding box center [982, 321] width 118 height 42
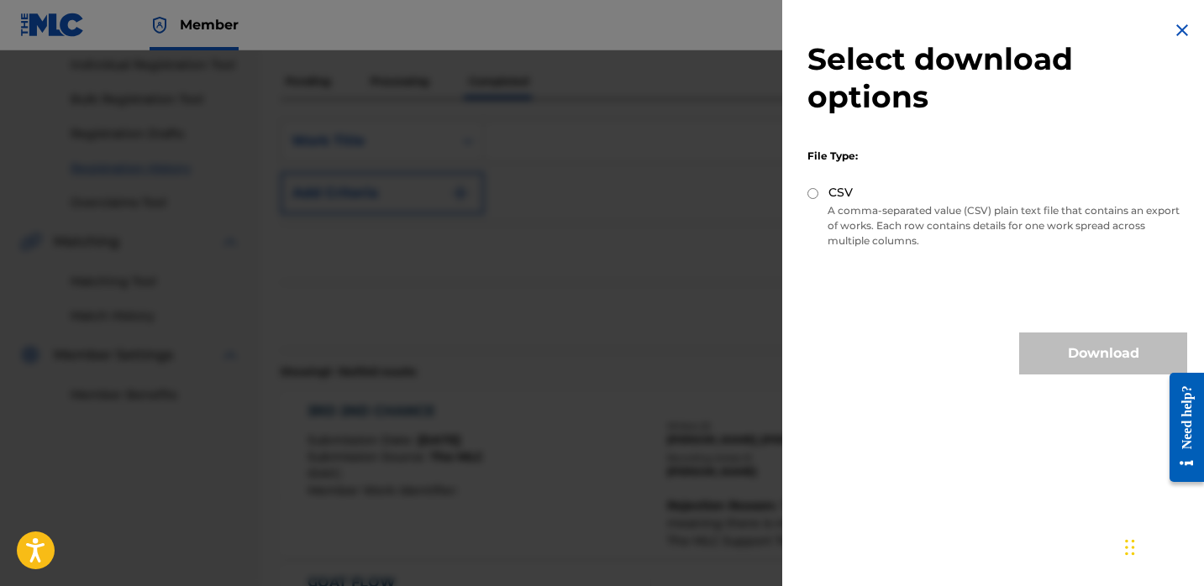
click at [844, 199] on label "CSV" at bounding box center [840, 193] width 24 height 18
click at [818, 199] on input "CSV" at bounding box center [812, 193] width 11 height 11
radio input "true"
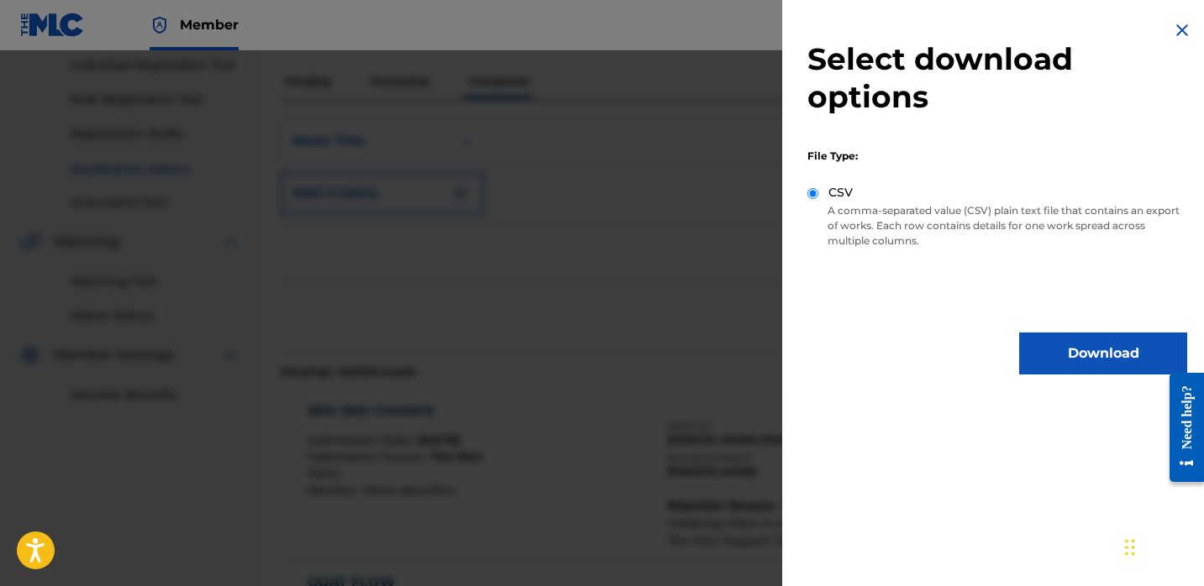
click at [1101, 357] on button "Download" at bounding box center [1103, 354] width 168 height 42
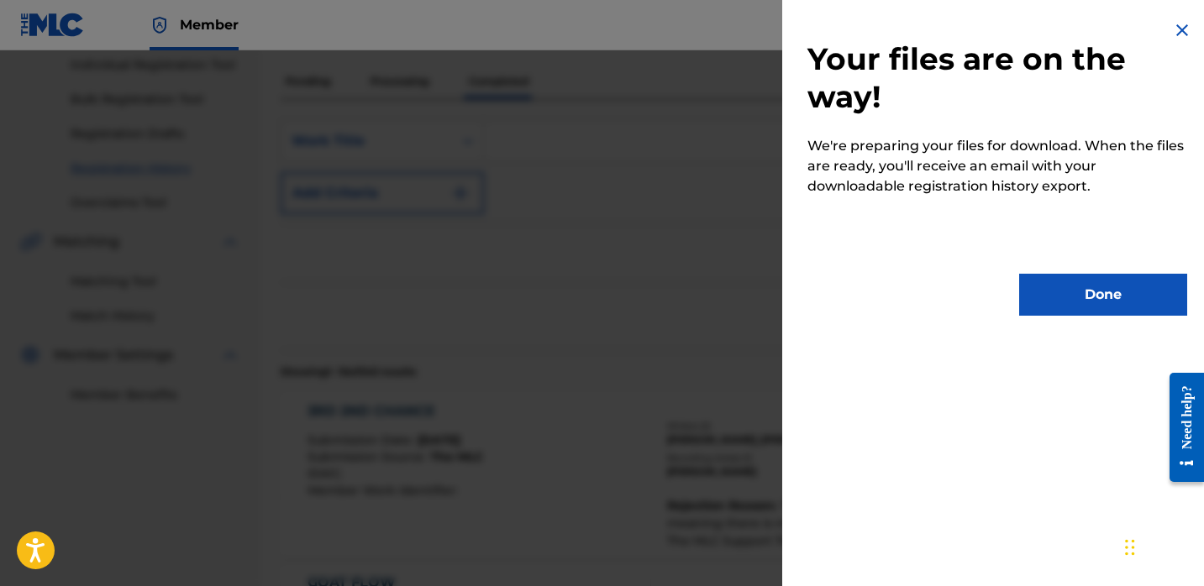
click at [679, 178] on div at bounding box center [602, 343] width 1204 height 586
